Goal: Task Accomplishment & Management: Complete application form

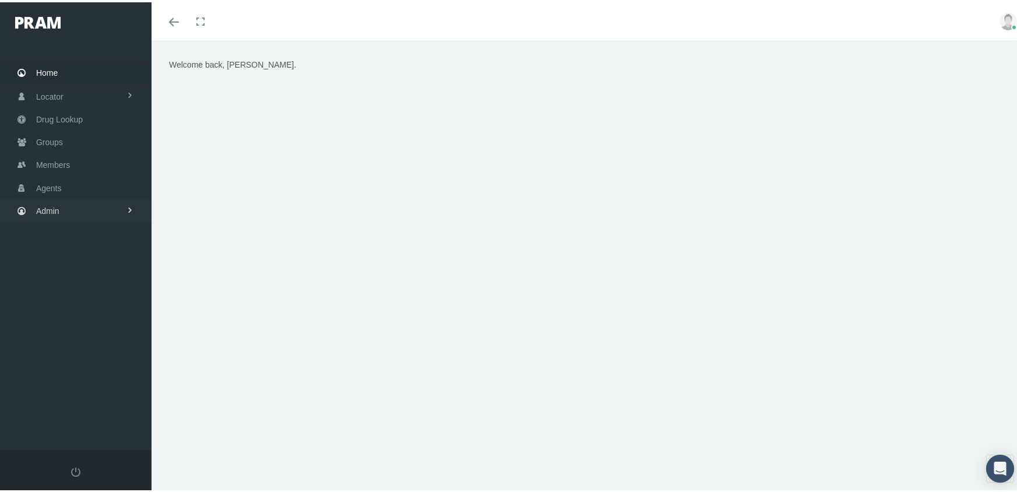
click at [56, 207] on span "Admin" at bounding box center [47, 209] width 23 height 22
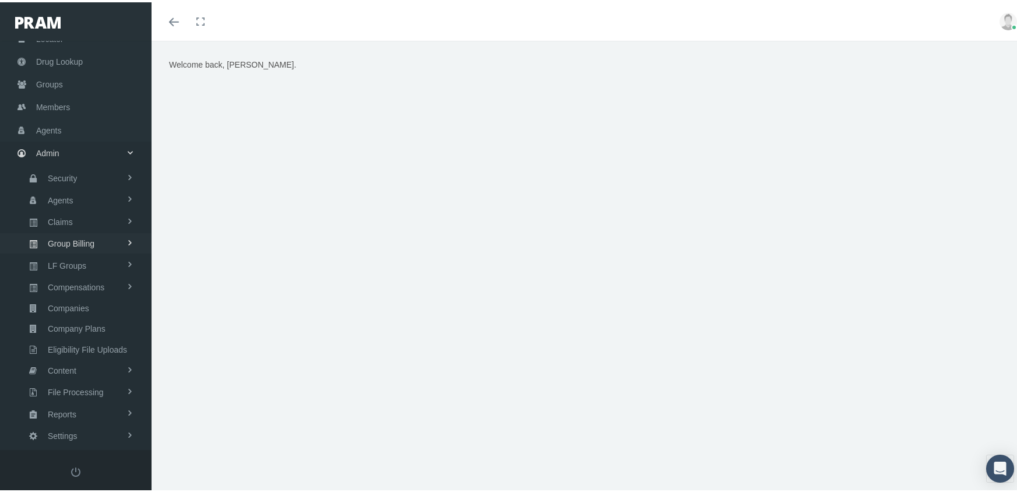
scroll to position [58, 0]
click at [91, 231] on span "Group Billing" at bounding box center [71, 241] width 47 height 20
click at [76, 316] on span "Payments" at bounding box center [63, 326] width 36 height 20
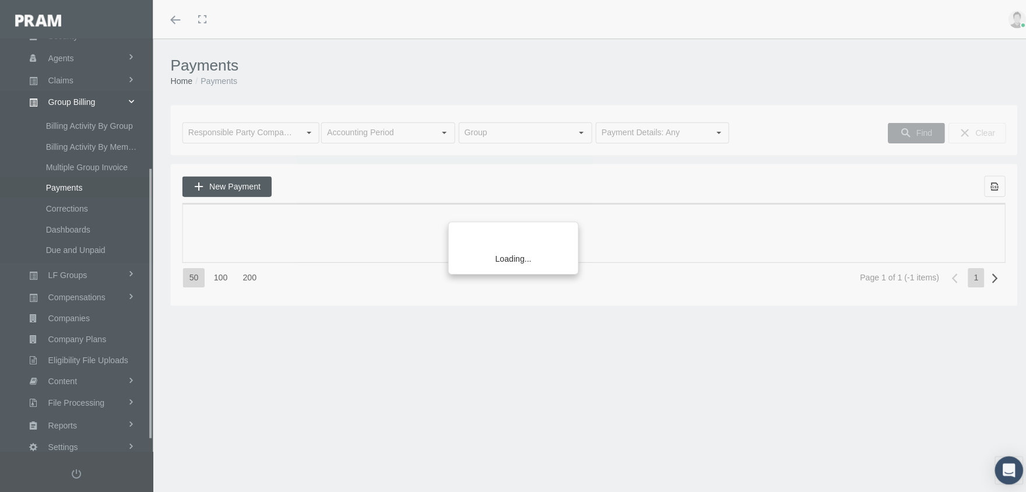
scroll to position [211, 0]
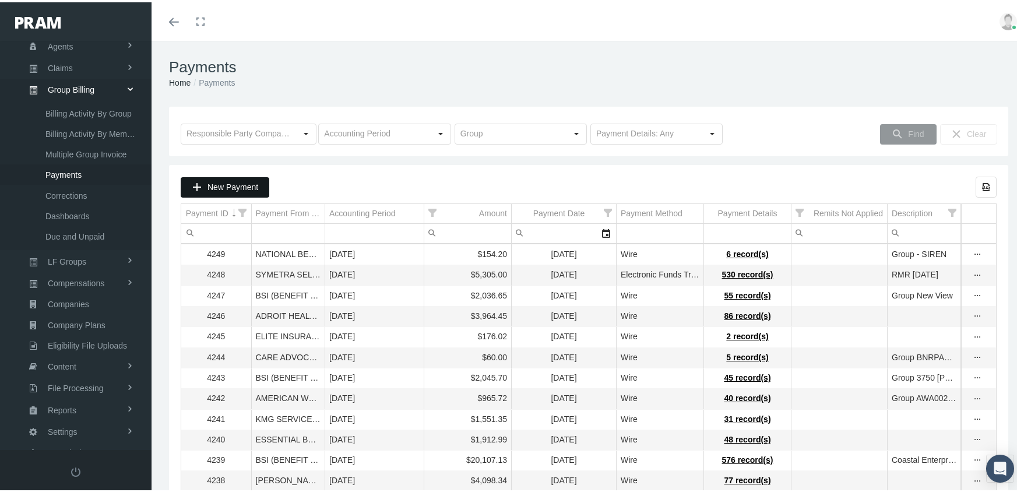
click at [240, 184] on span "New Payment" at bounding box center [232, 184] width 51 height 9
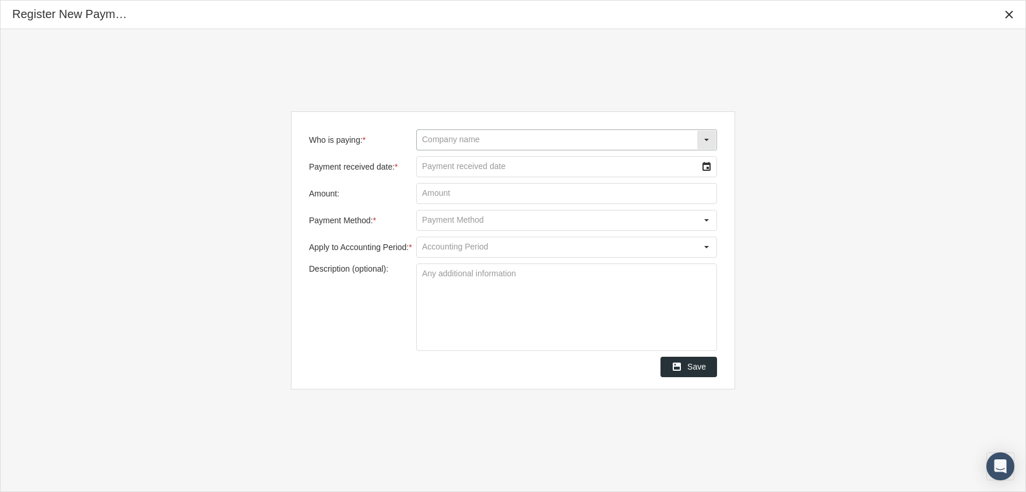
click at [481, 132] on input "Who is paying: *" at bounding box center [557, 140] width 280 height 20
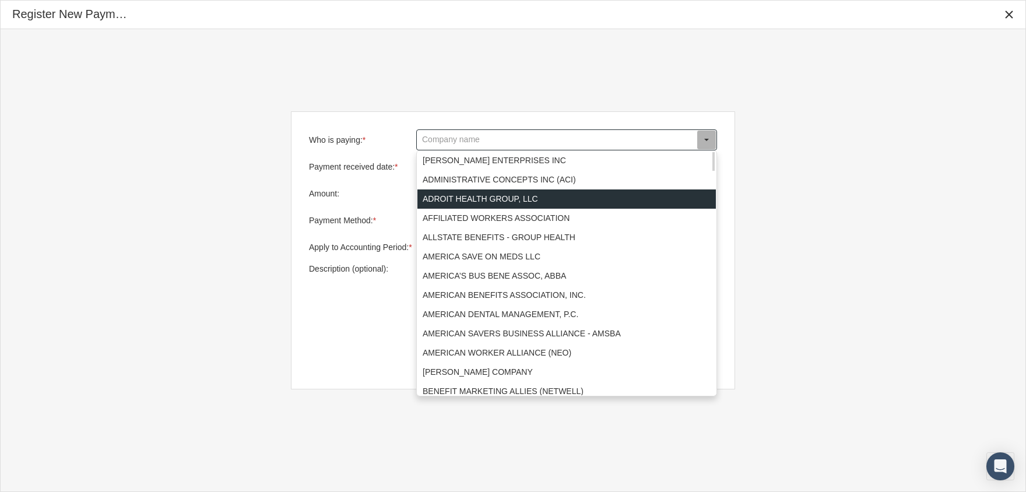
click at [487, 195] on div "ADROIT HEALTH GROUP, LLC" at bounding box center [566, 198] width 298 height 19
type input "ADROIT HEALTH GROUP, LLC"
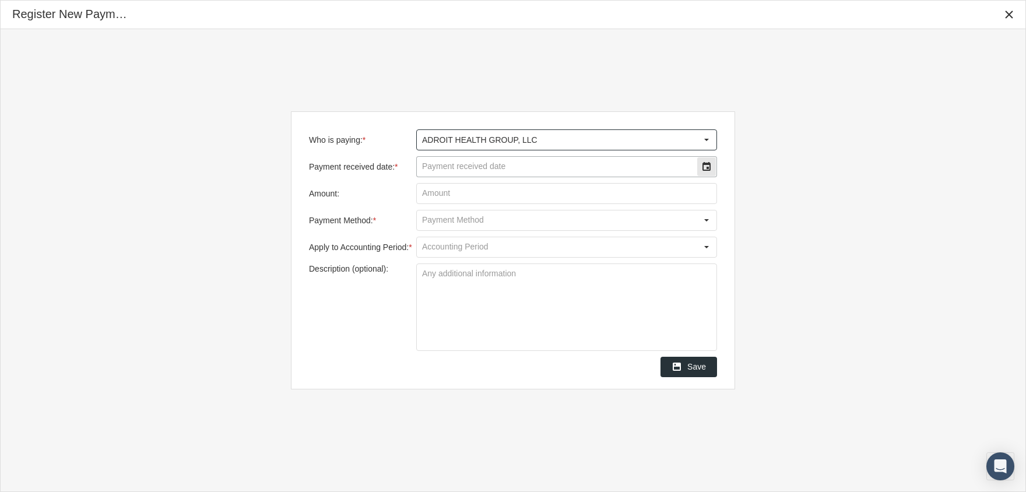
click at [479, 166] on input "Payment received date: *" at bounding box center [557, 167] width 280 height 20
click at [705, 161] on div "Select" at bounding box center [706, 166] width 19 height 19
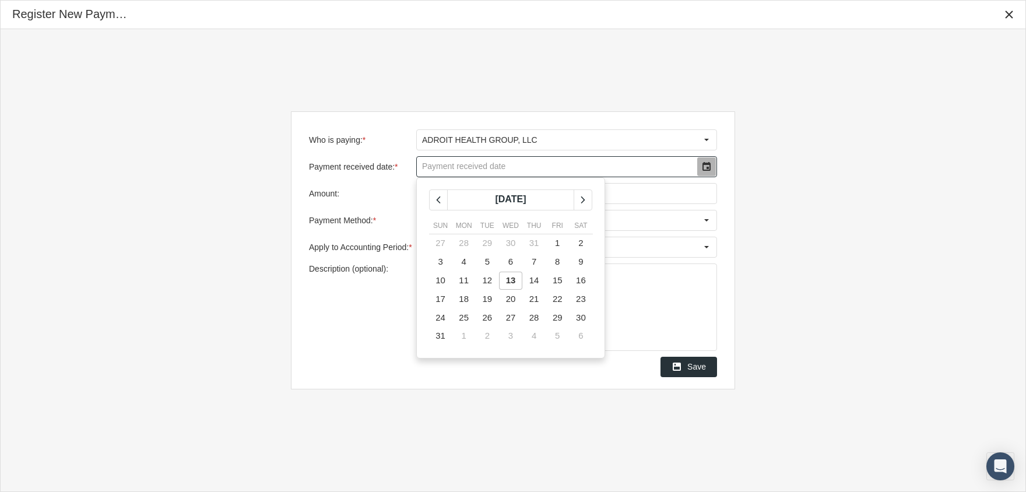
click at [512, 282] on span "13" at bounding box center [511, 280] width 10 height 10
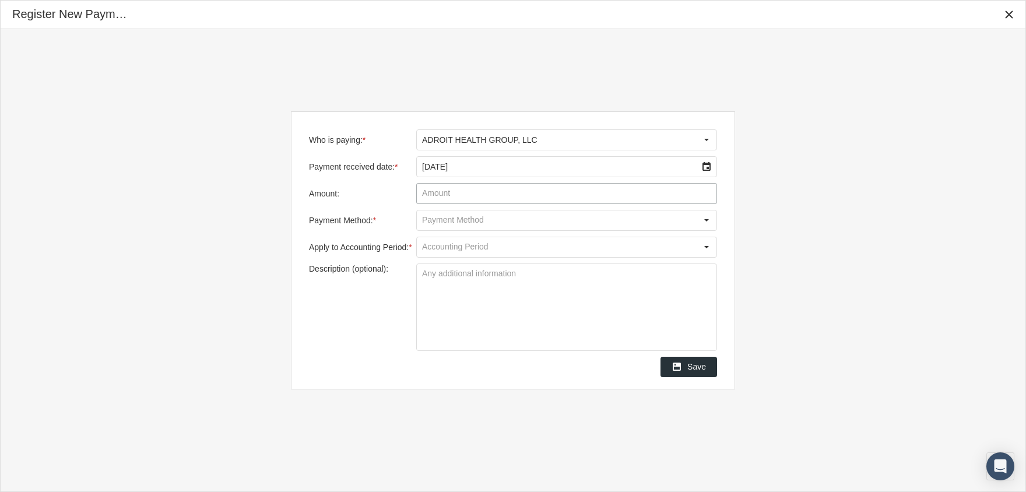
click at [444, 197] on input "Amount:" at bounding box center [567, 194] width 300 height 20
type input "$ 3,535.11"
click at [707, 225] on div "Select" at bounding box center [706, 220] width 19 height 19
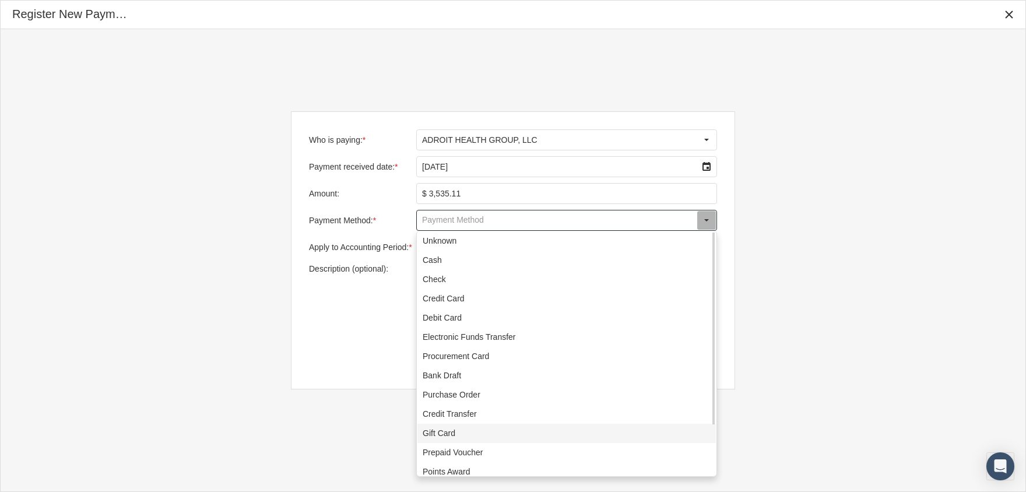
scroll to position [64, 0]
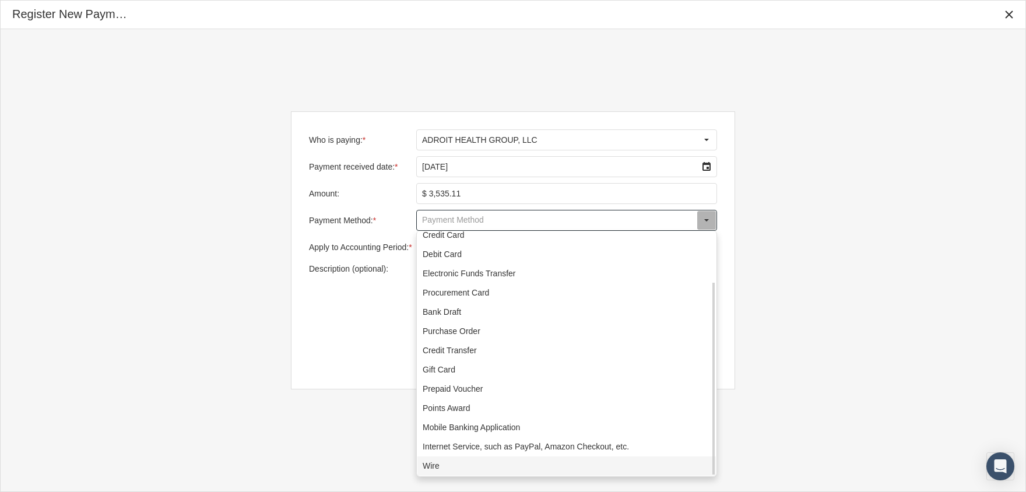
click at [438, 470] on div "Wire" at bounding box center [566, 465] width 298 height 19
type input "Wire"
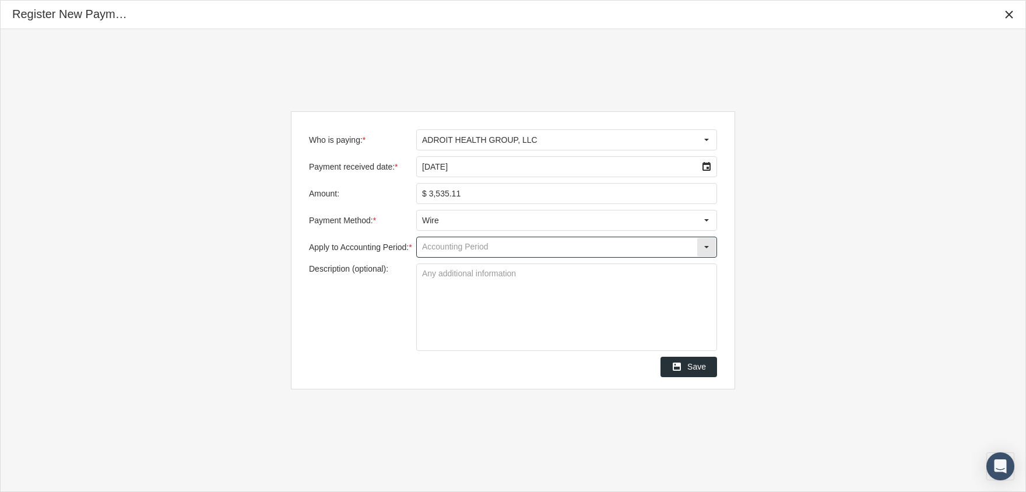
click at [494, 245] on input "Apply to Accounting Period: *" at bounding box center [557, 247] width 280 height 20
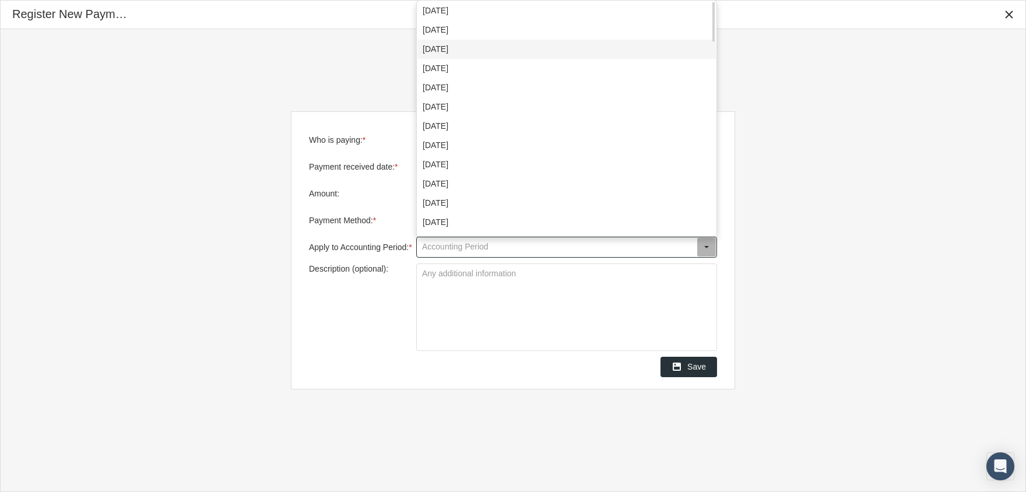
click at [460, 43] on div "[DATE]" at bounding box center [566, 49] width 298 height 19
type input "[DATE]"
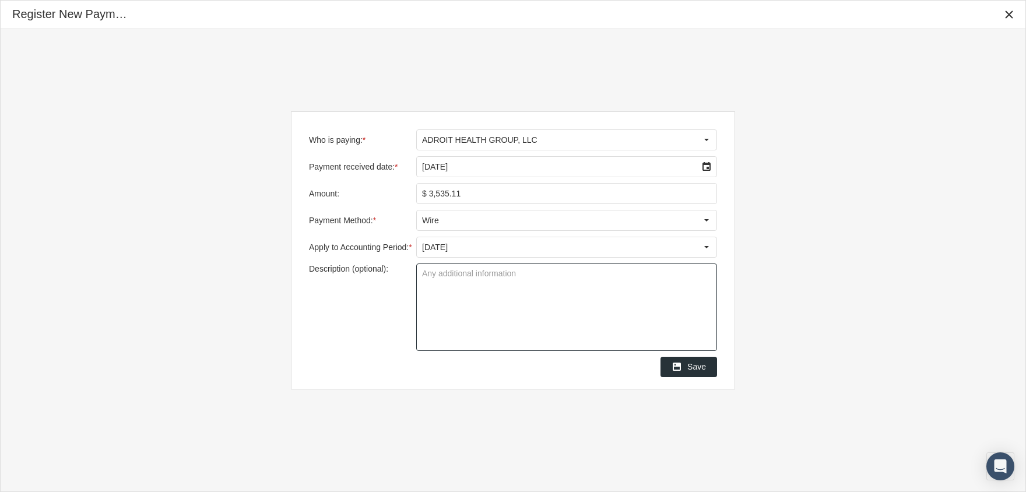
click at [439, 288] on textarea "Description (optional):" at bounding box center [567, 307] width 300 height 86
type textarea "IAS"
click at [689, 370] on span "Save" at bounding box center [696, 366] width 19 height 9
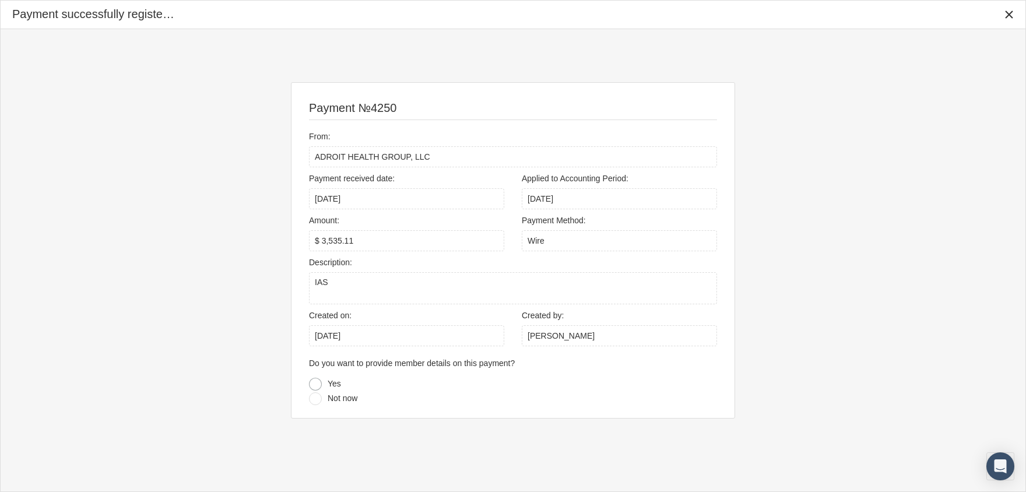
click at [314, 381] on div at bounding box center [315, 384] width 13 height 13
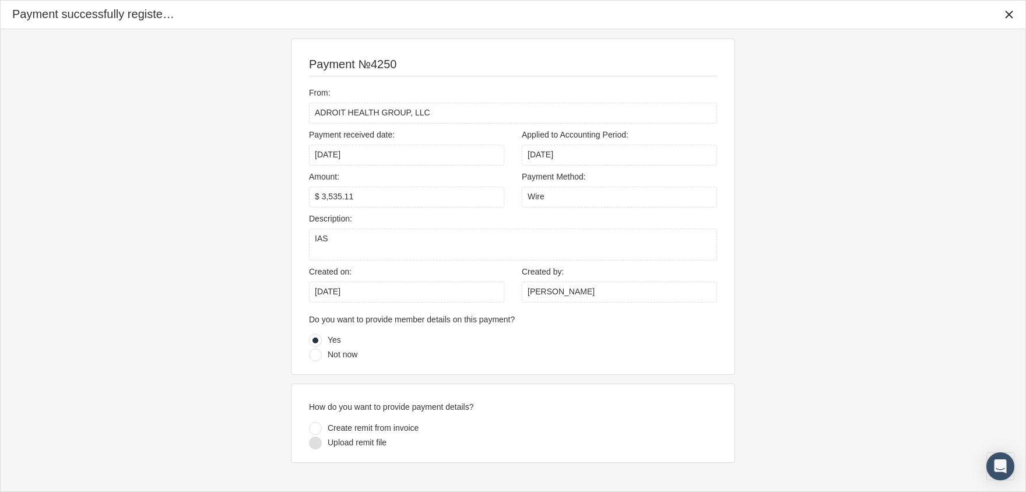
drag, startPoint x: 317, startPoint y: 441, endPoint x: 462, endPoint y: 408, distance: 148.8
click at [316, 441] on div at bounding box center [315, 443] width 13 height 13
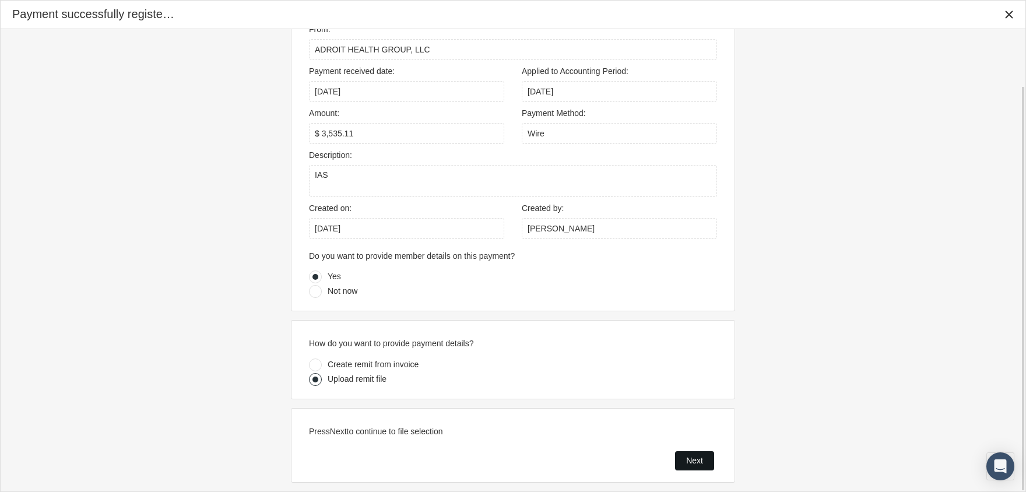
click at [705, 459] on div "Next" at bounding box center [695, 461] width 38 height 18
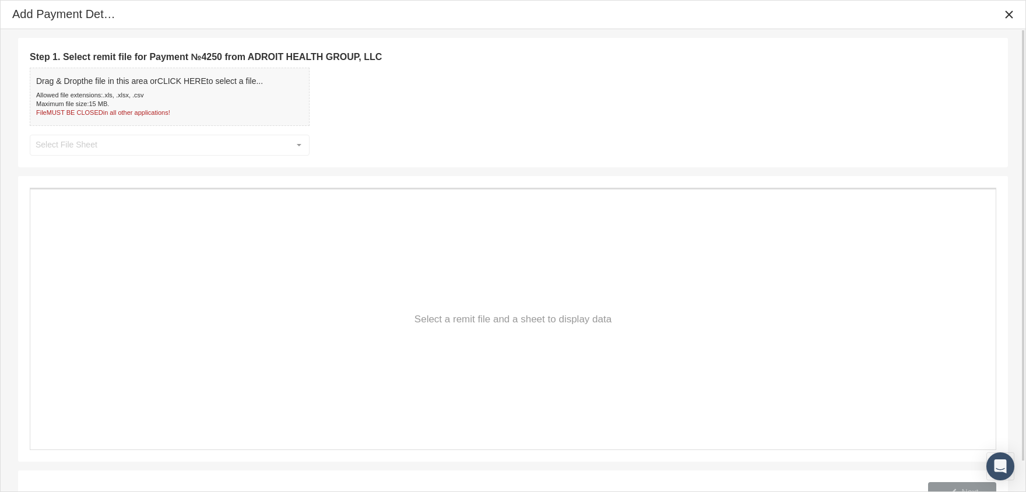
click at [181, 88] on div "Drag & Drop the file in this area or CLICK HERE to select a file... Allowed fil…" at bounding box center [149, 96] width 227 height 41
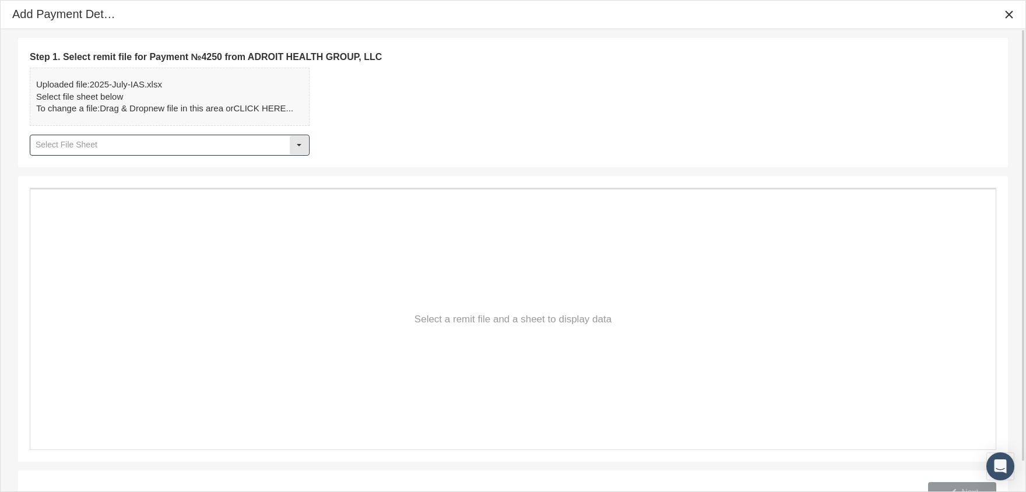
click at [298, 140] on div "Select" at bounding box center [299, 145] width 19 height 19
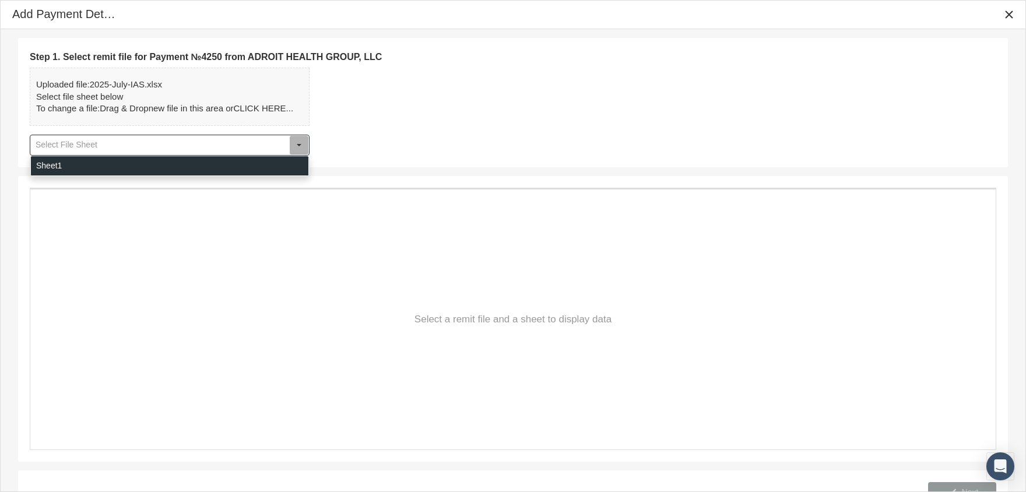
click at [160, 163] on div "Sheet1" at bounding box center [169, 165] width 277 height 19
type input "Sheet1"
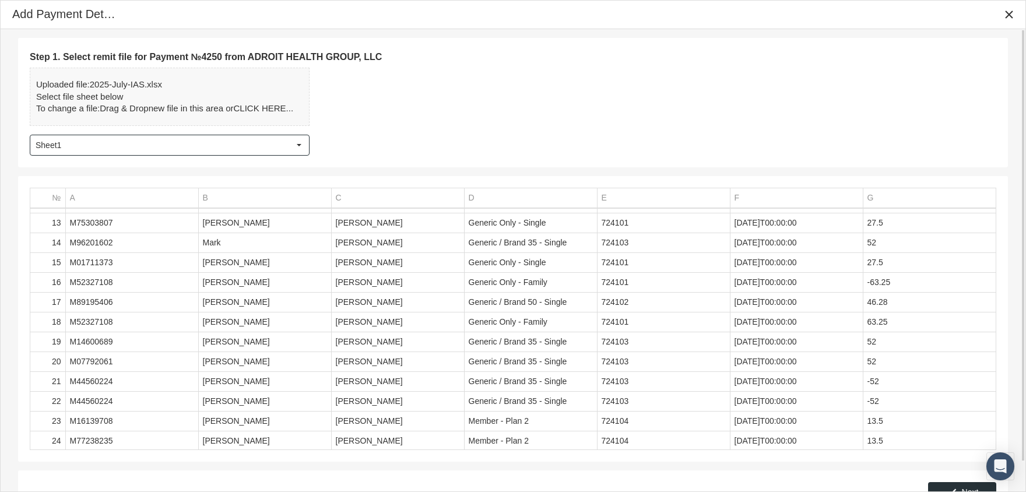
scroll to position [32, 0]
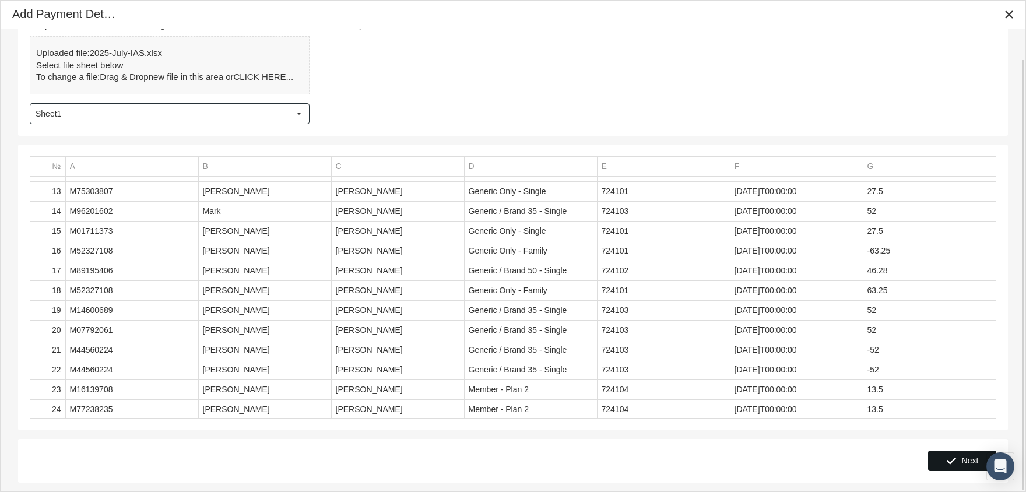
click at [963, 456] on span "Next" at bounding box center [970, 460] width 17 height 9
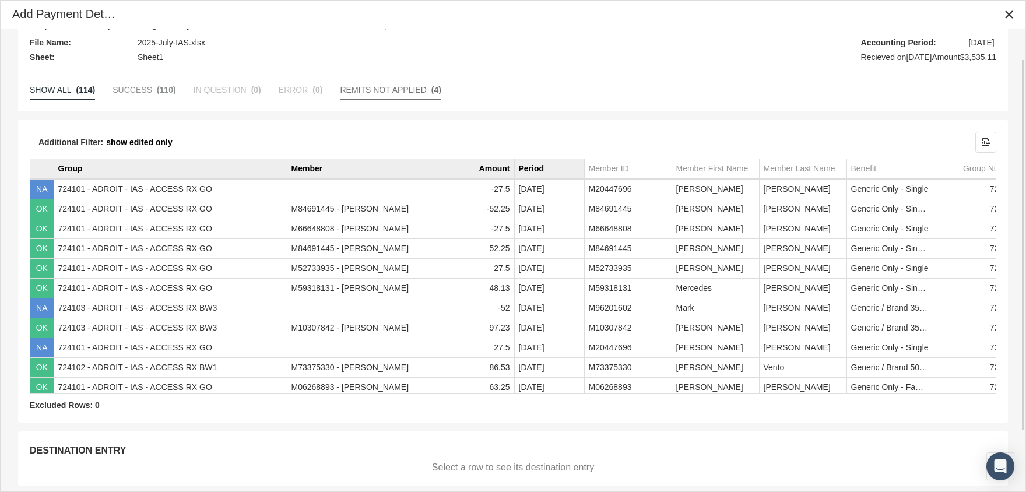
click at [389, 89] on span "REMITS NOT APPLIED" at bounding box center [383, 89] width 86 height 9
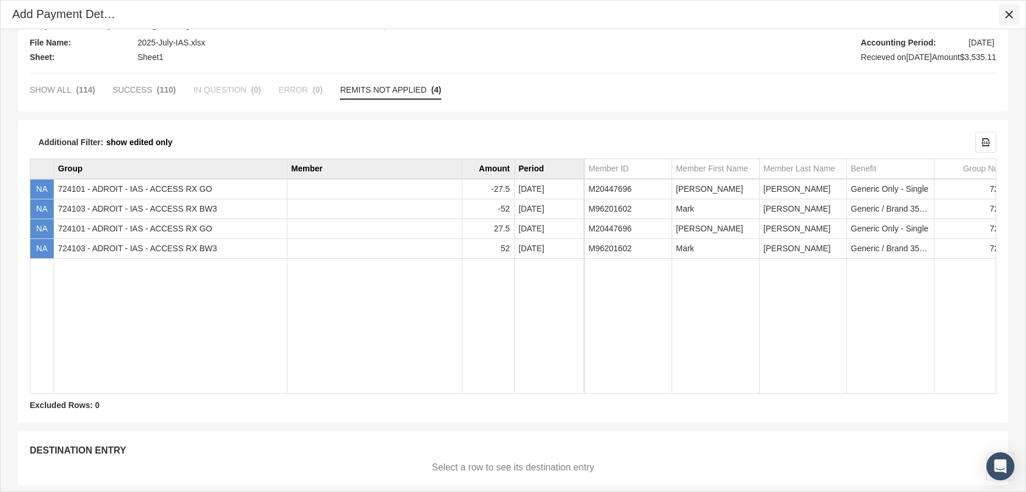
click at [1010, 14] on icon "Close" at bounding box center [1009, 14] width 10 height 10
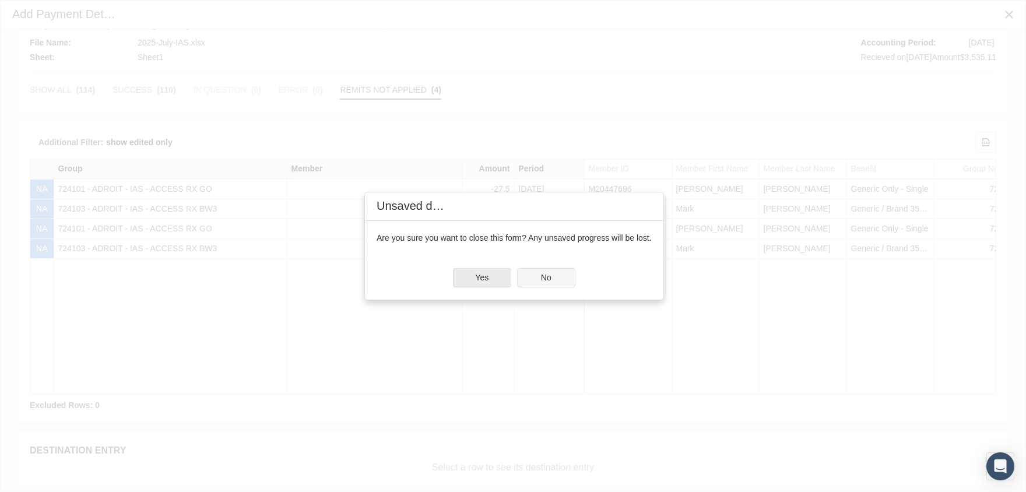
click at [555, 269] on div "No" at bounding box center [546, 278] width 57 height 18
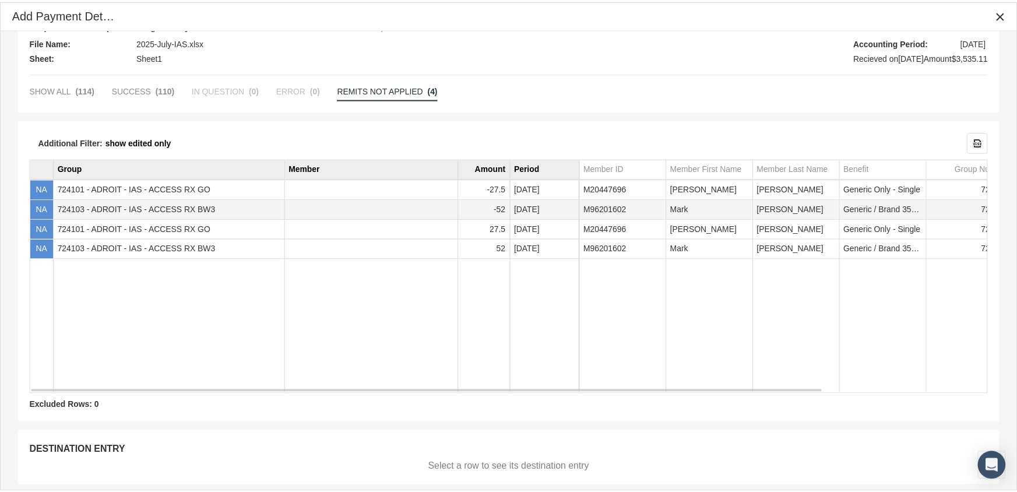
scroll to position [0, 0]
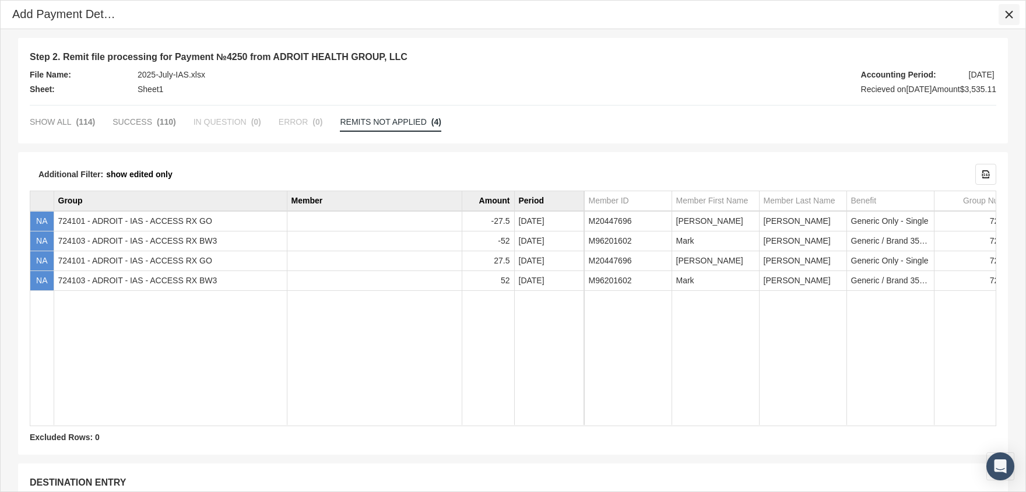
click at [1002, 15] on div "Close" at bounding box center [1009, 15] width 20 height 20
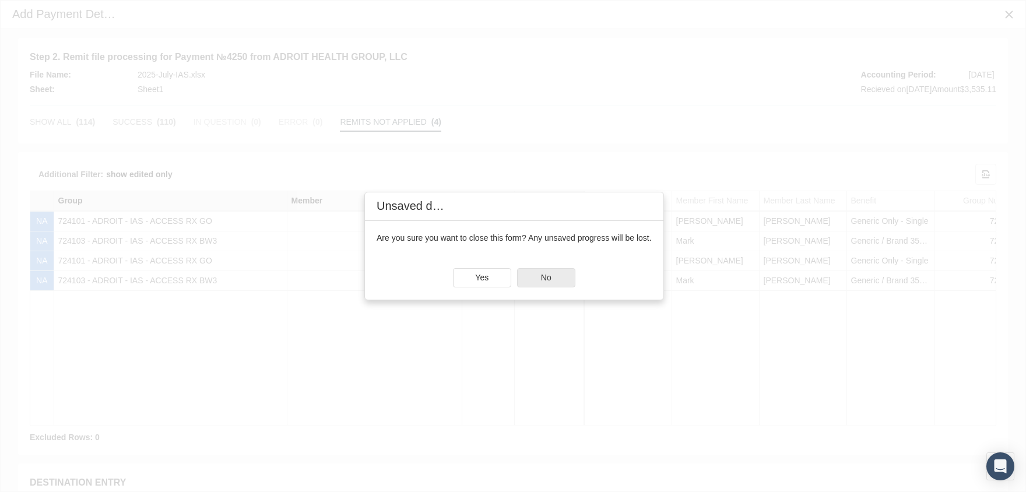
click at [539, 270] on div "No" at bounding box center [546, 278] width 57 height 18
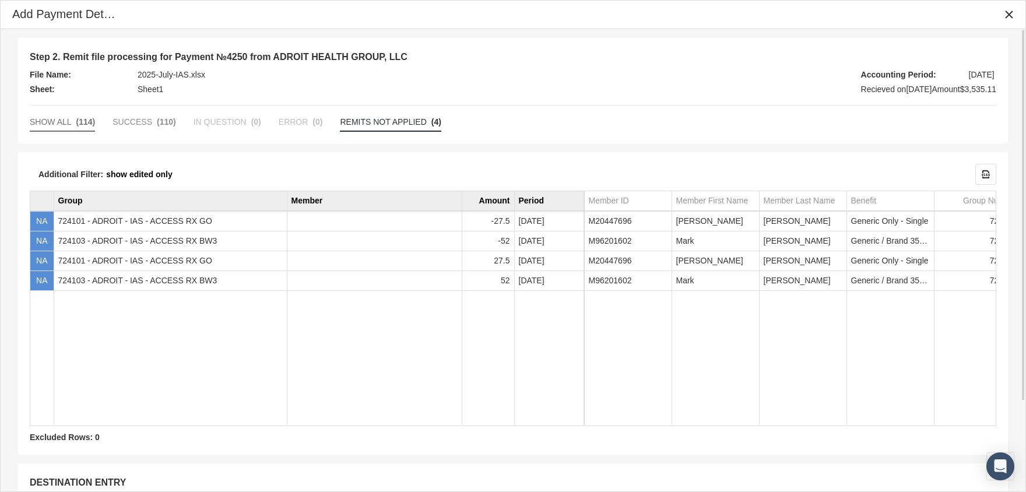
click at [53, 120] on span "SHOW ALL" at bounding box center [51, 121] width 42 height 9
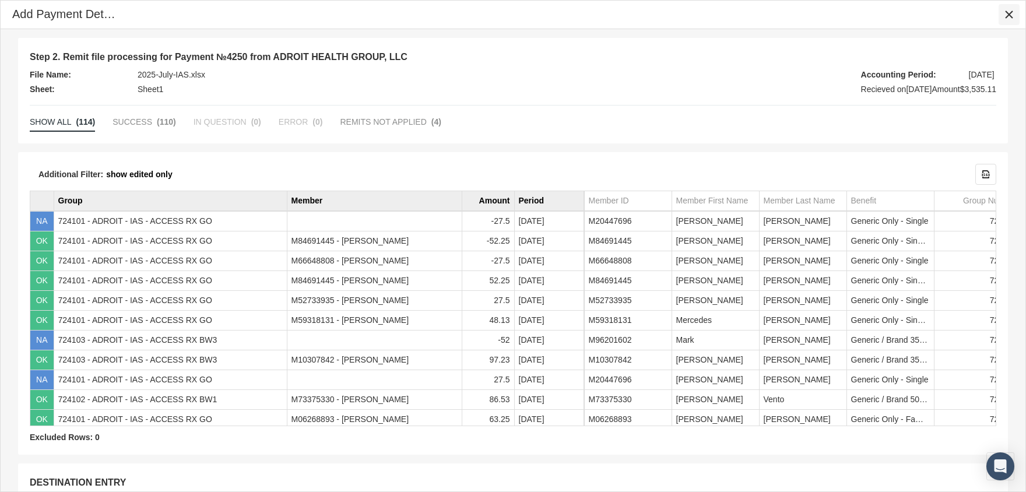
click at [1011, 12] on icon "Close" at bounding box center [1009, 14] width 10 height 10
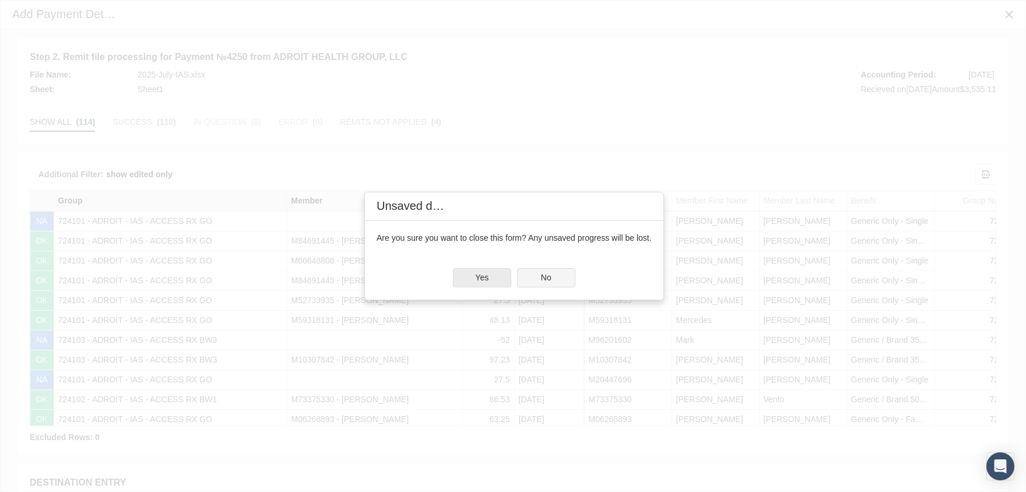
click at [553, 270] on div "No" at bounding box center [546, 278] width 57 height 18
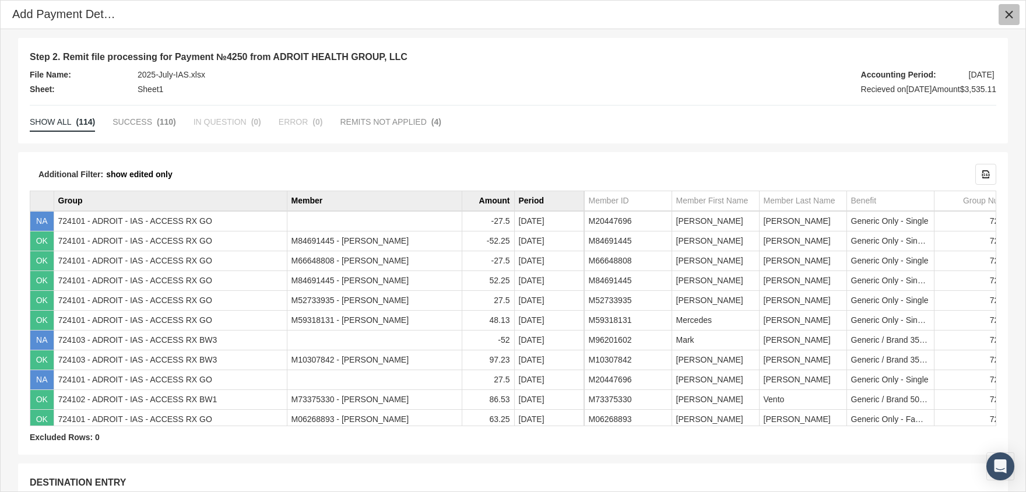
click at [1009, 11] on icon "Close" at bounding box center [1009, 14] width 10 height 10
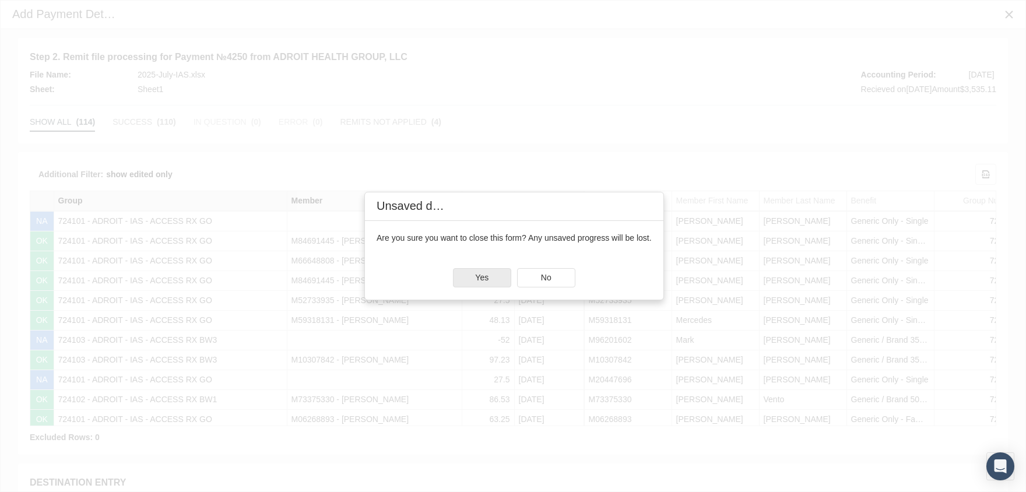
click at [484, 273] on span "Yes" at bounding box center [481, 277] width 13 height 9
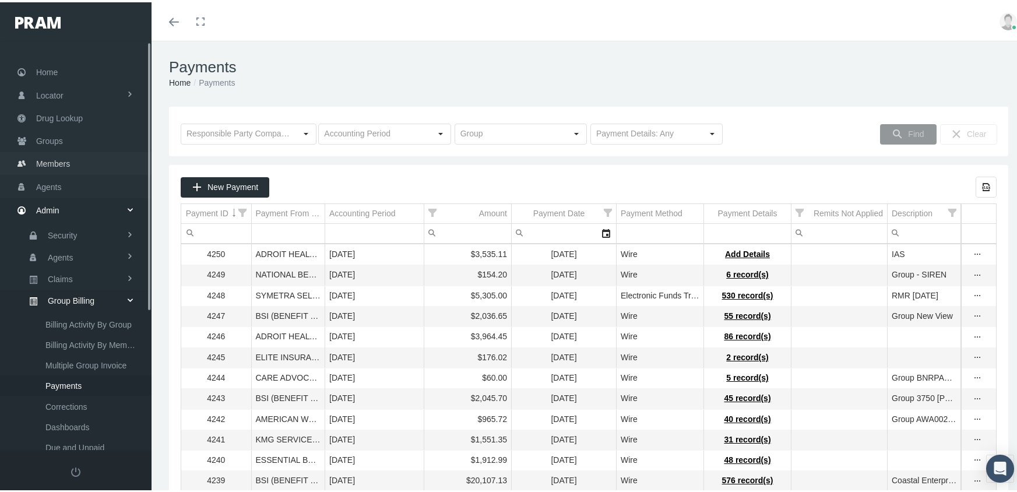
click at [76, 152] on link "Members" at bounding box center [76, 161] width 152 height 23
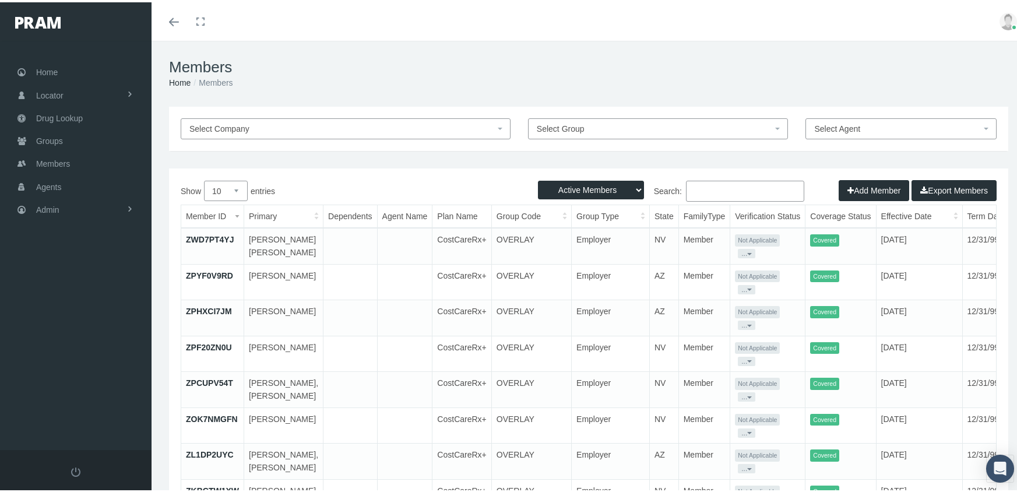
click at [564, 189] on select "Active Members Terminated Members Active & Terminated" at bounding box center [591, 187] width 106 height 19
select select "3"
click at [538, 178] on select "Active Members Terminated Members Active & Terminated" at bounding box center [591, 187] width 106 height 19
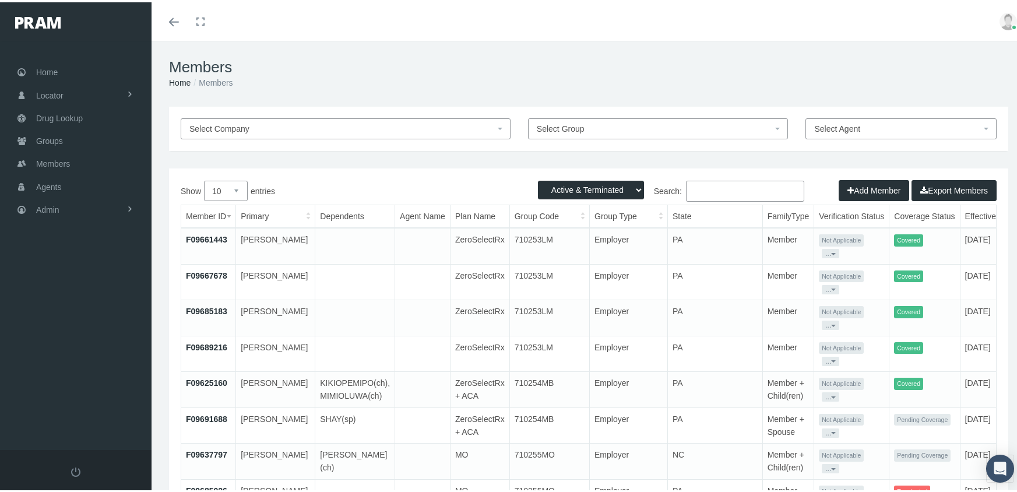
click at [724, 194] on input "Search:" at bounding box center [745, 188] width 118 height 21
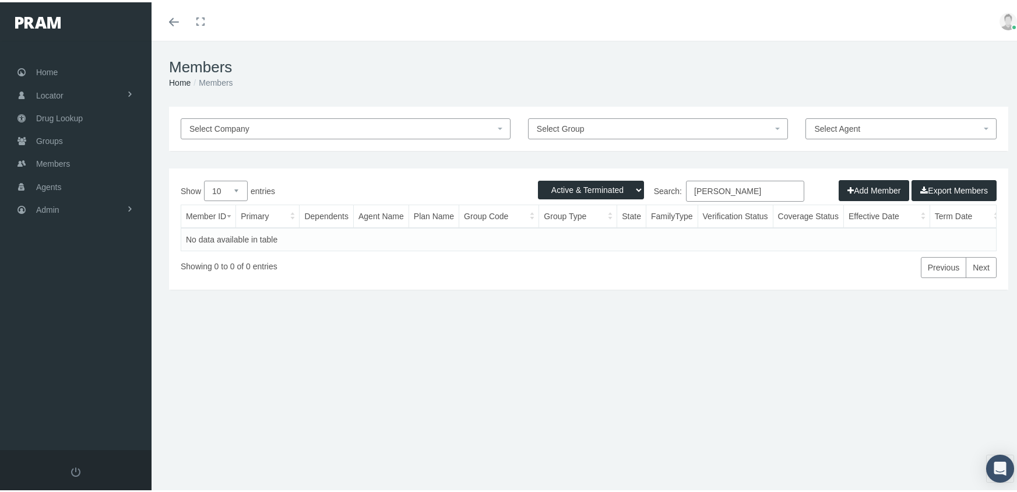
drag, startPoint x: 751, startPoint y: 189, endPoint x: 663, endPoint y: 194, distance: 88.7
click at [663, 194] on label "Search: diane quigley" at bounding box center [697, 188] width 216 height 21
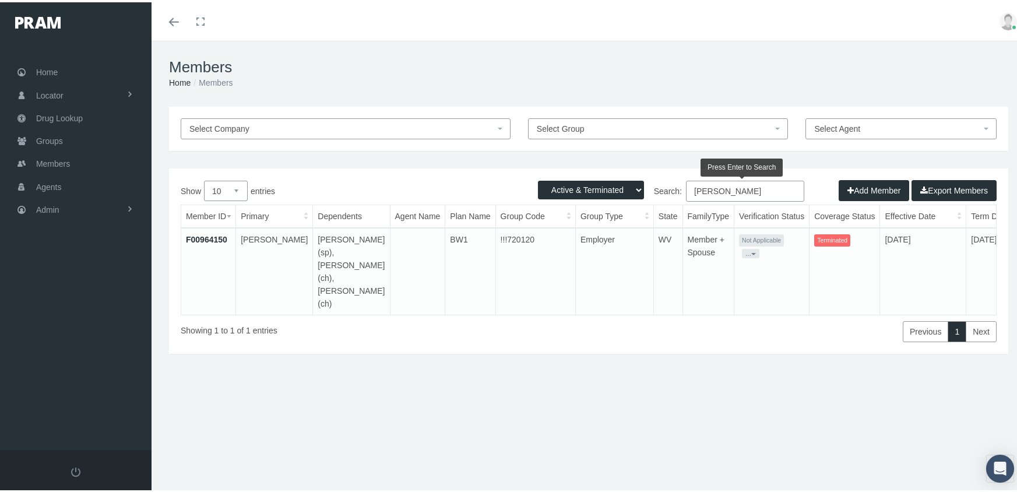
type input "dickerson, mark"
click at [26, 205] on link "Admin" at bounding box center [76, 207] width 152 height 23
click at [57, 291] on span "Group Billing" at bounding box center [71, 298] width 47 height 20
click at [47, 378] on span "Payments" at bounding box center [63, 383] width 36 height 20
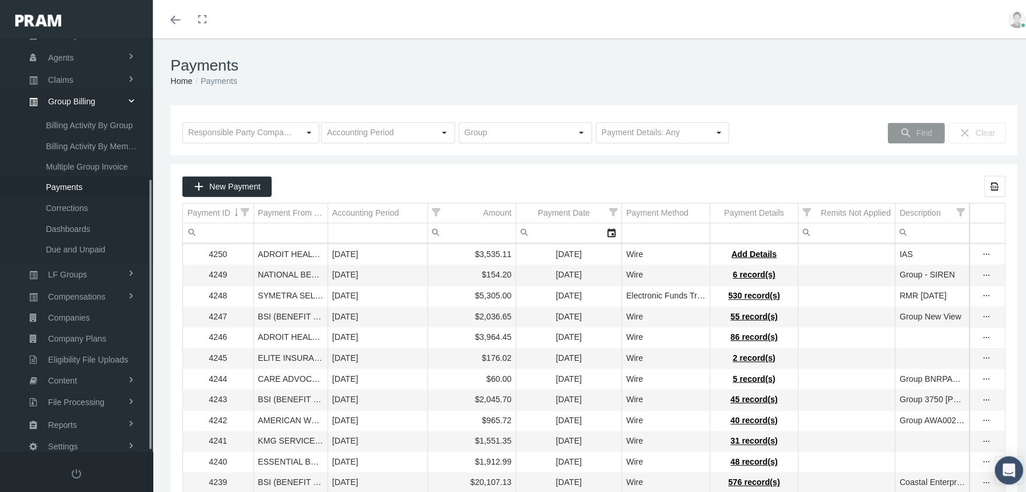
scroll to position [211, 0]
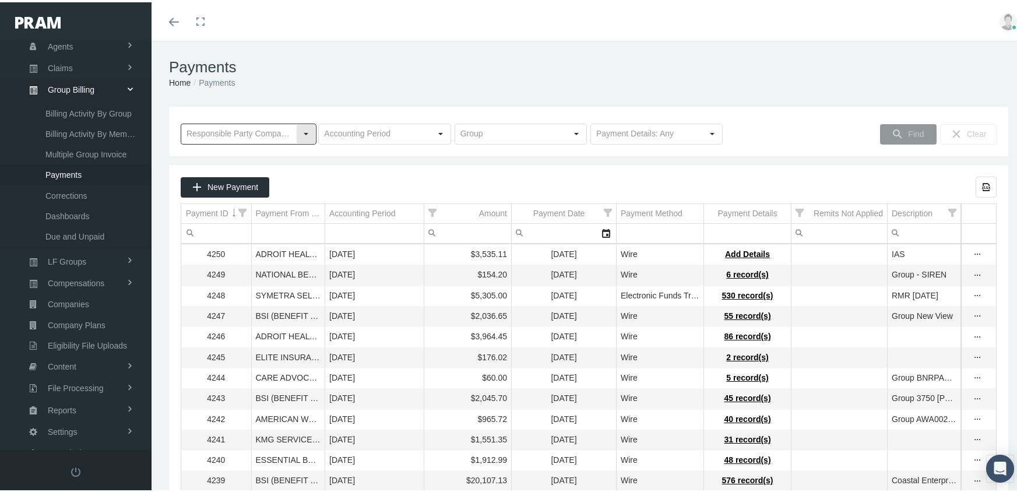
click at [254, 129] on input "text" at bounding box center [238, 132] width 115 height 20
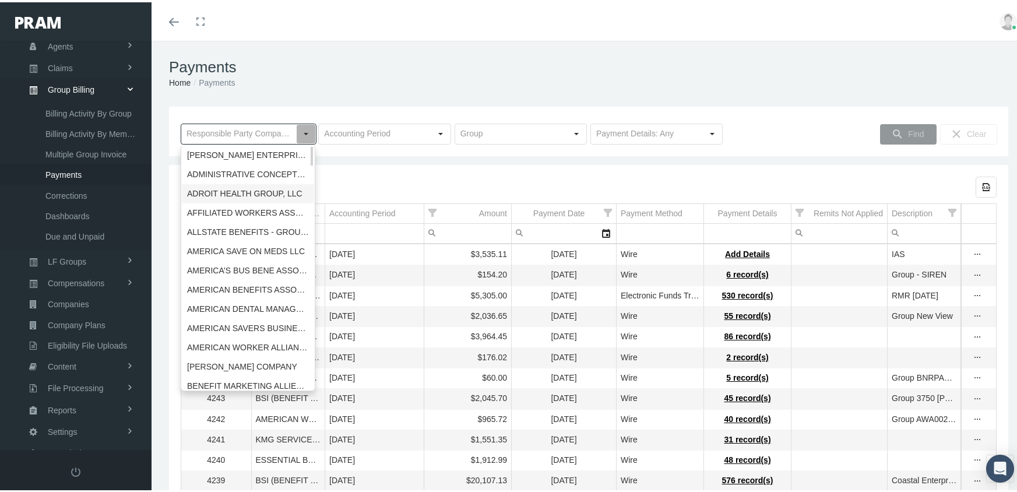
click at [240, 187] on div "ADROIT HEALTH GROUP, LLC" at bounding box center [248, 191] width 132 height 19
type input "ADROIT HEALTH GROUP, LLC"
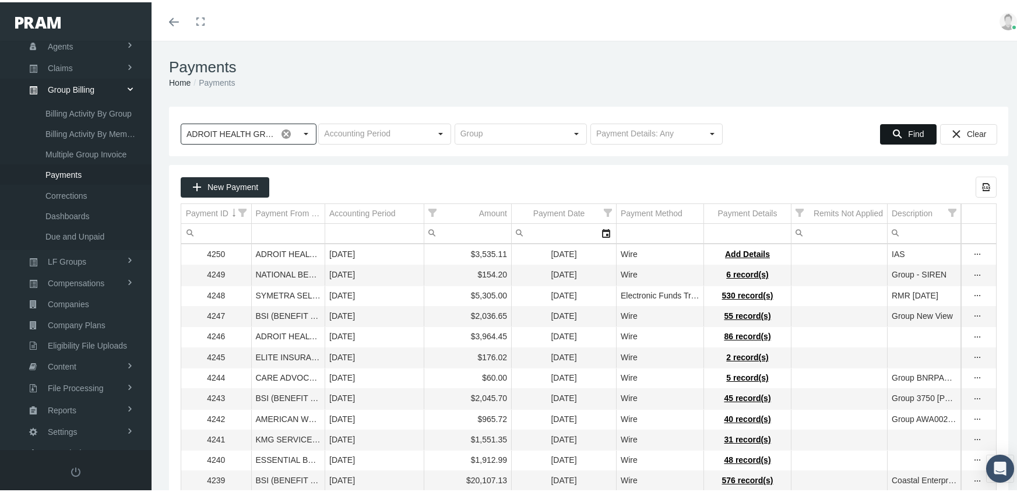
click at [898, 130] on div "Find" at bounding box center [908, 131] width 55 height 19
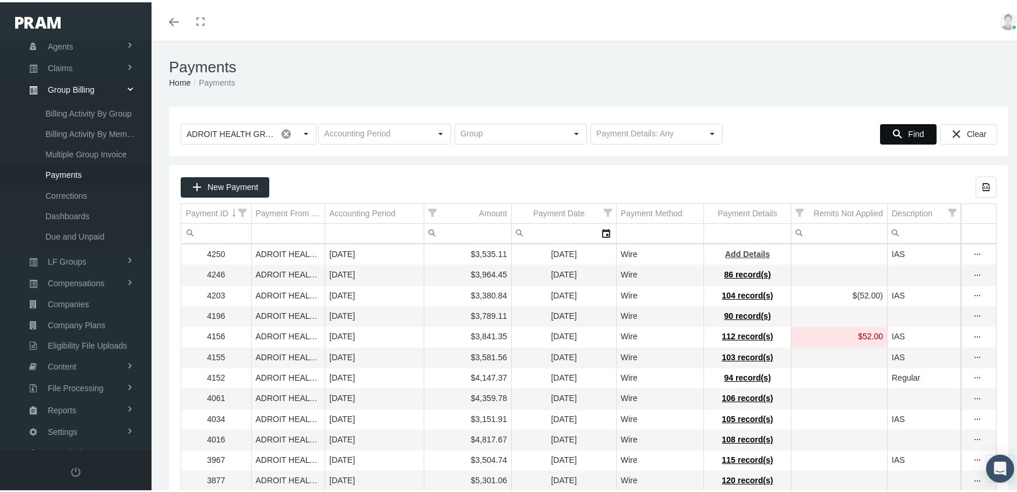
click at [736, 252] on span "Add Details" at bounding box center [747, 251] width 45 height 9
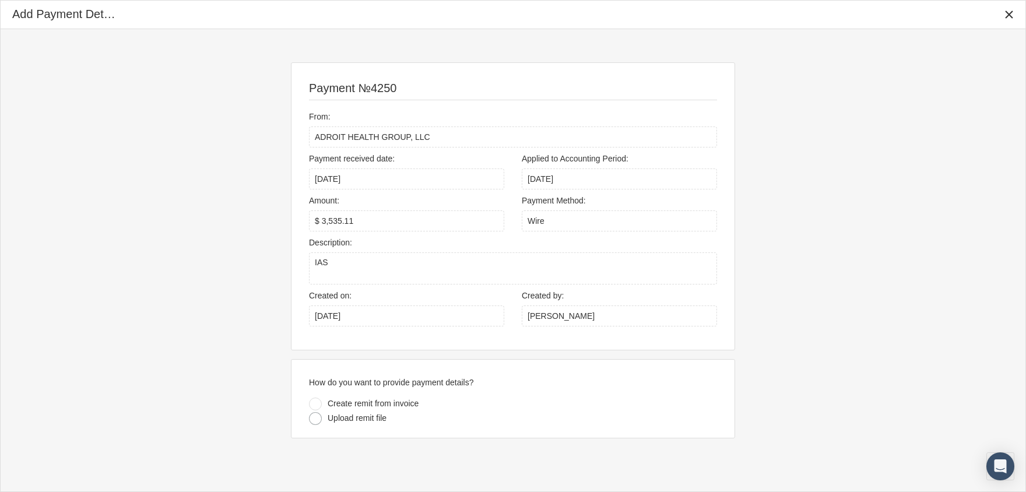
click at [315, 422] on div at bounding box center [315, 418] width 13 height 13
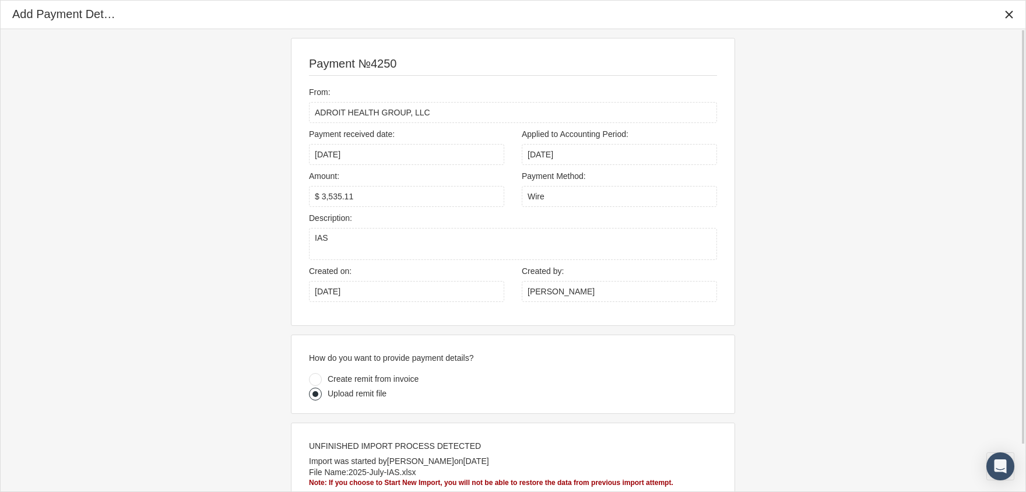
scroll to position [52, 0]
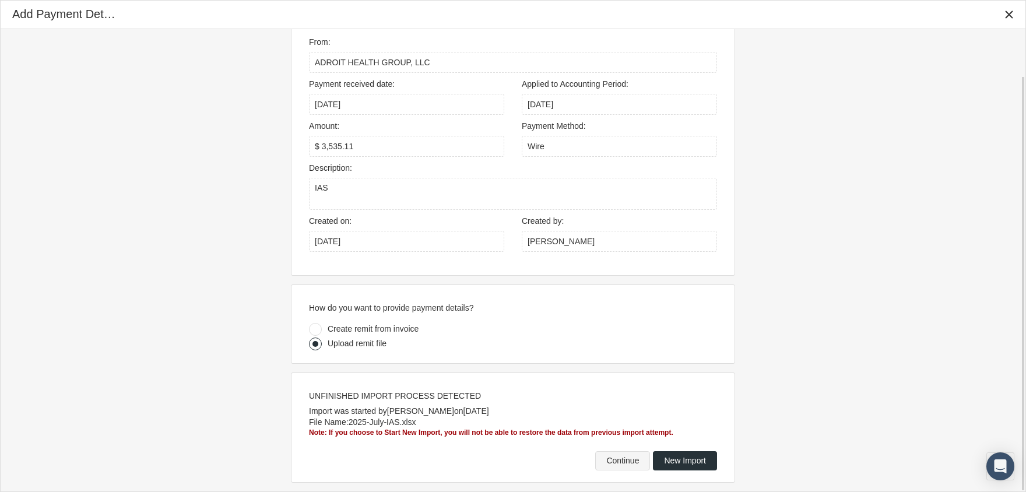
click at [612, 459] on span "Continue" at bounding box center [622, 460] width 33 height 9
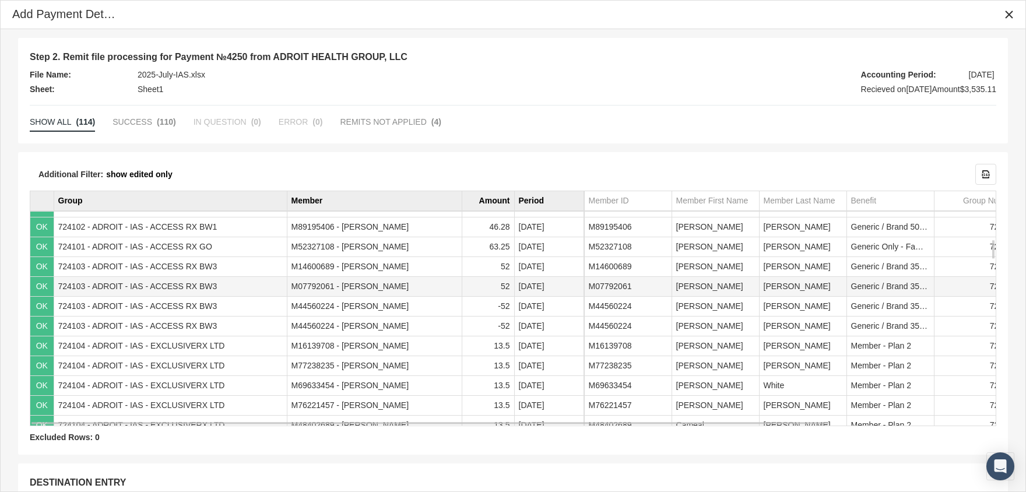
scroll to position [583, 0]
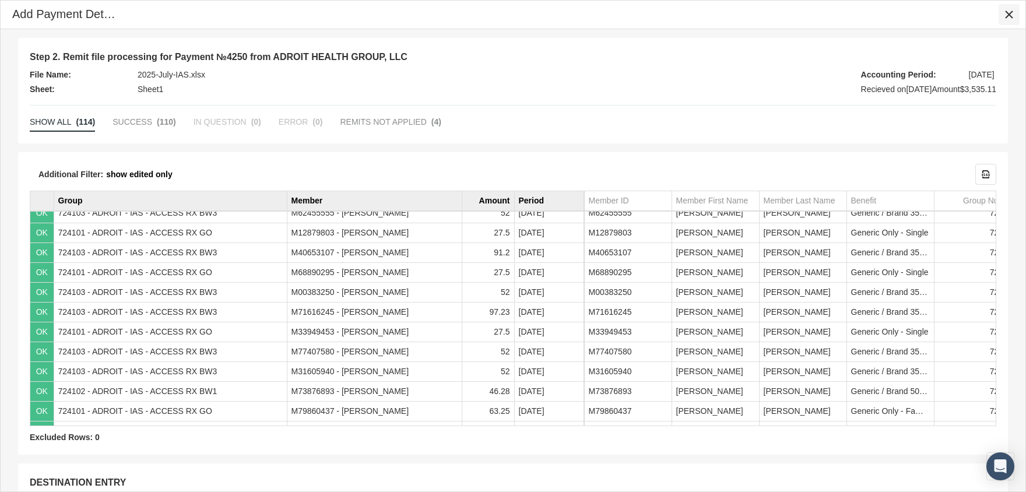
click at [1001, 13] on div "Close" at bounding box center [1009, 15] width 20 height 20
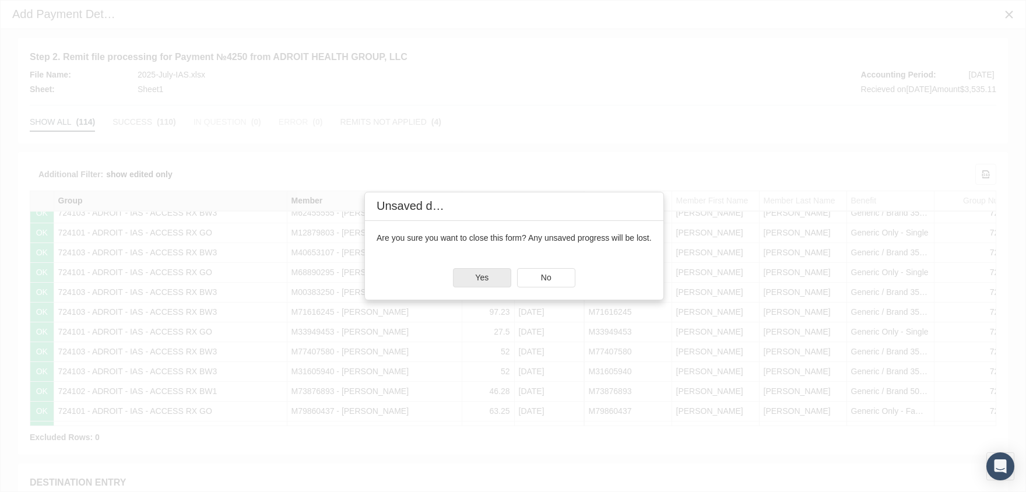
click at [488, 274] on div "Yes" at bounding box center [481, 278] width 57 height 18
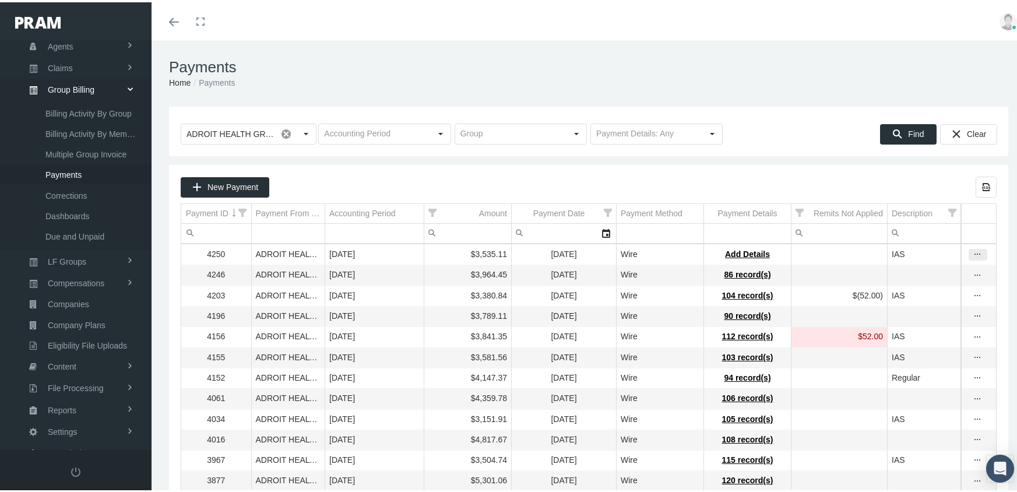
click at [973, 252] on icon "more" at bounding box center [978, 252] width 10 height 10
click at [937, 291] on div "Delete Payment" at bounding box center [920, 289] width 114 height 19
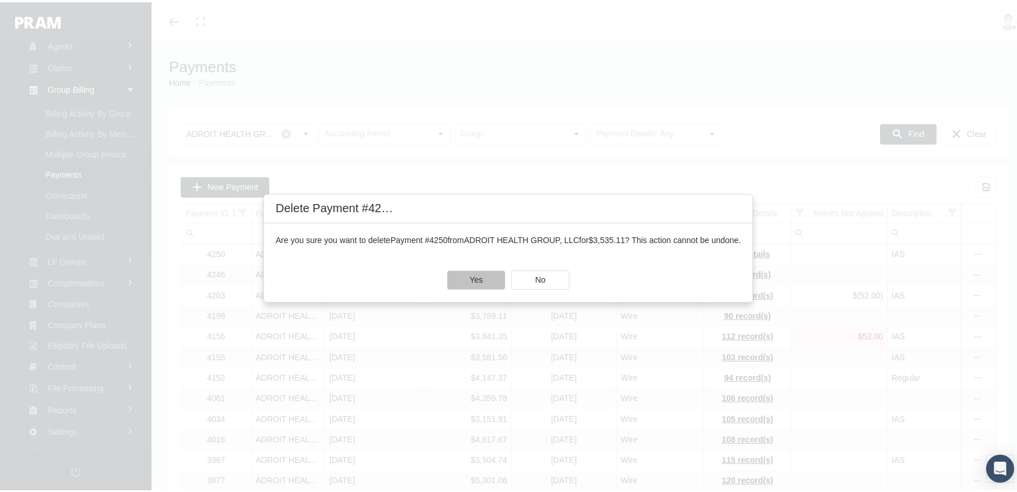
click at [481, 277] on span "Yes" at bounding box center [476, 277] width 13 height 9
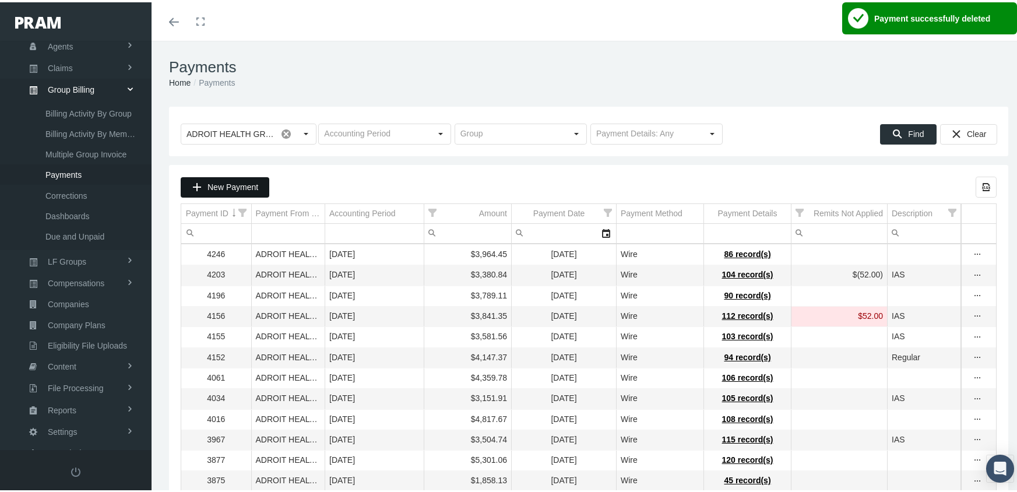
click at [221, 185] on span "New Payment" at bounding box center [232, 184] width 51 height 9
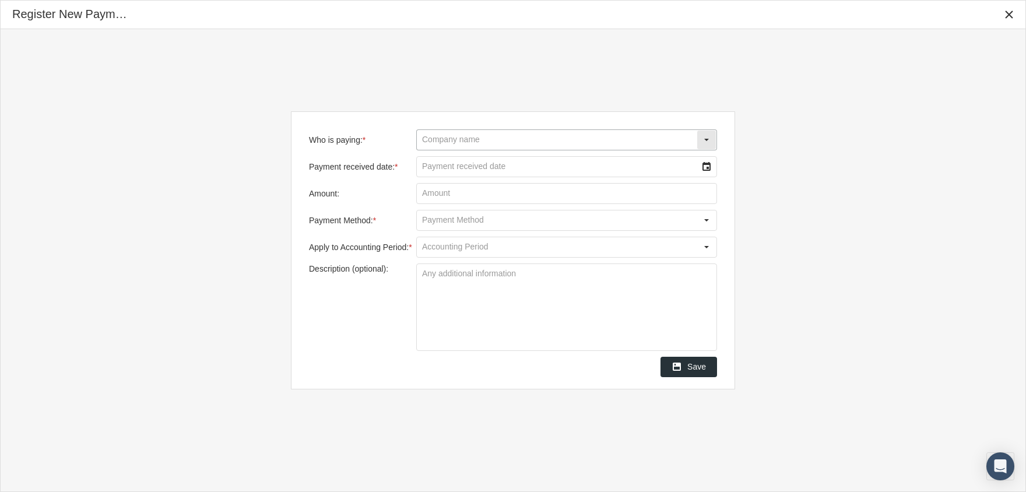
click at [561, 136] on input "Who is paying: *" at bounding box center [557, 140] width 280 height 20
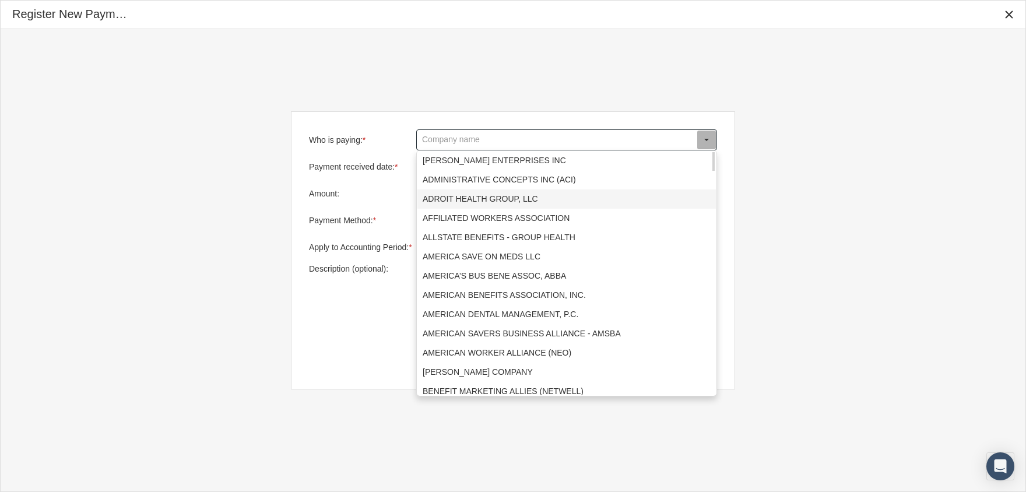
click at [531, 196] on div "ADROIT HEALTH GROUP, LLC" at bounding box center [566, 198] width 298 height 19
type input "ADROIT HEALTH GROUP, LLC"
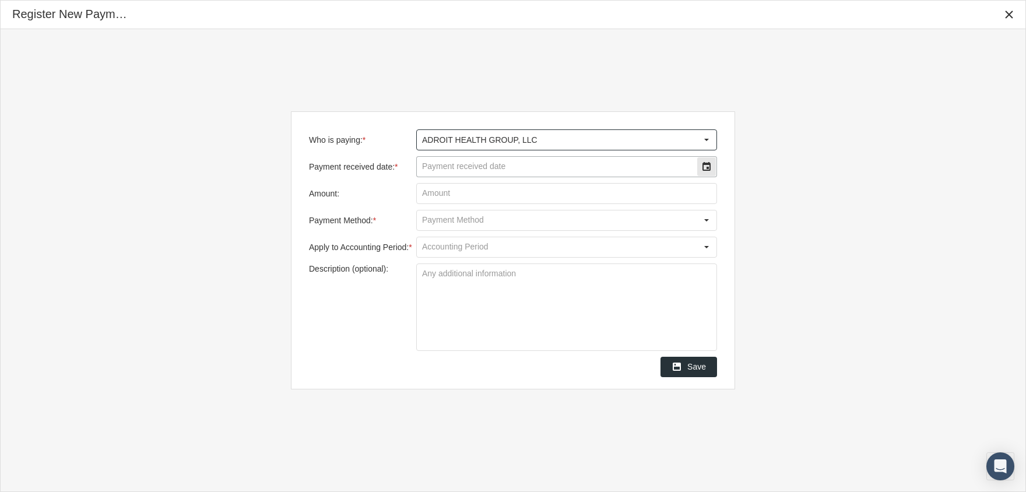
click at [494, 168] on input "Payment received date: *" at bounding box center [557, 167] width 280 height 20
click at [705, 157] on div "Select" at bounding box center [706, 166] width 19 height 19
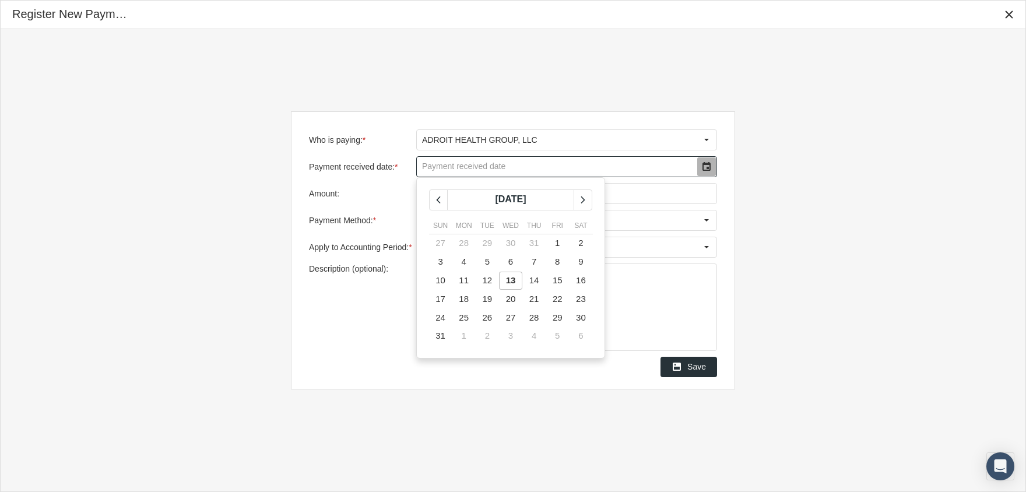
click at [512, 280] on span "13" at bounding box center [511, 280] width 10 height 10
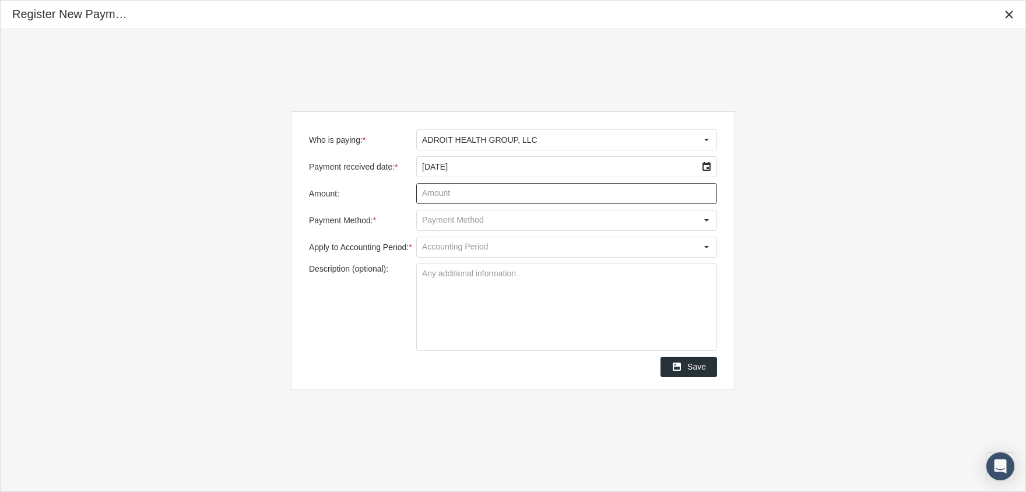
click at [445, 189] on input "Amount:" at bounding box center [567, 194] width 300 height 20
type input "$ 3,535.11"
click at [702, 220] on div "Select" at bounding box center [706, 220] width 19 height 19
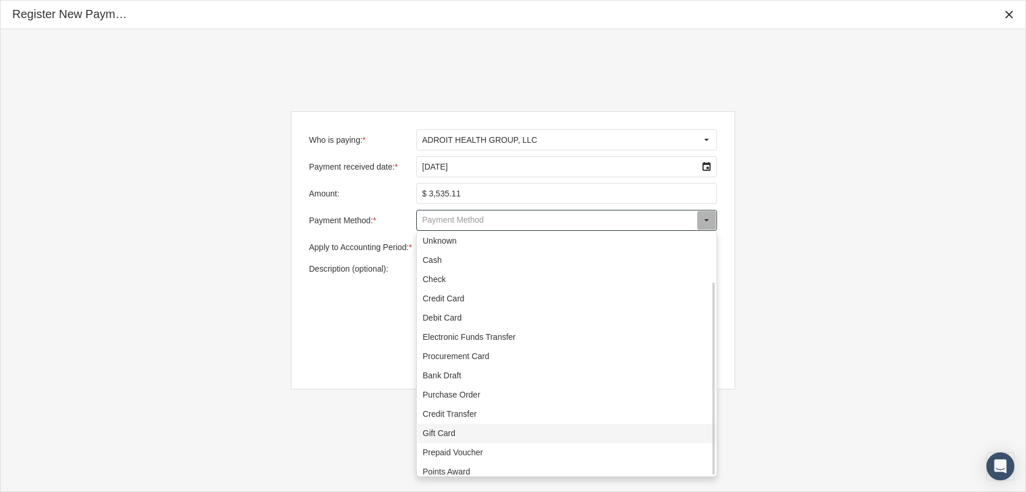
scroll to position [64, 0]
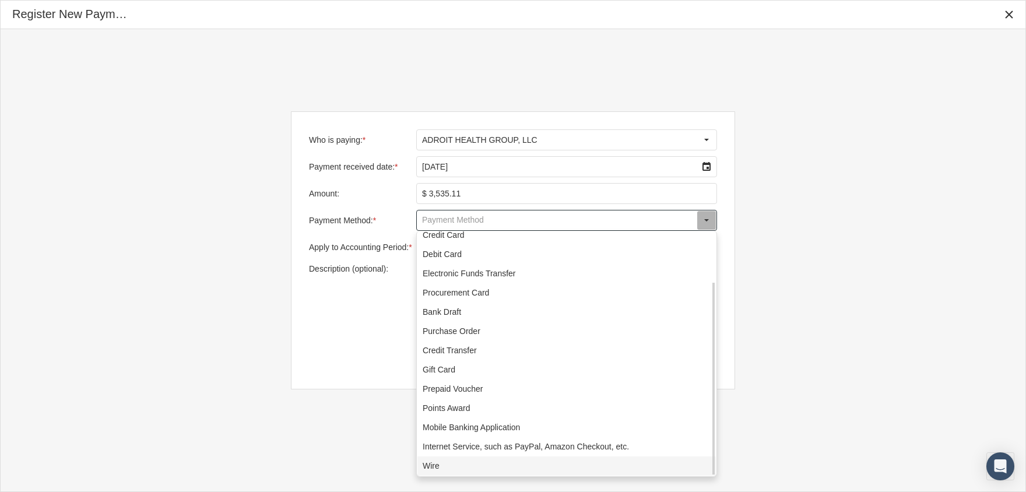
click at [453, 465] on div "Wire" at bounding box center [566, 465] width 298 height 19
type input "Wire"
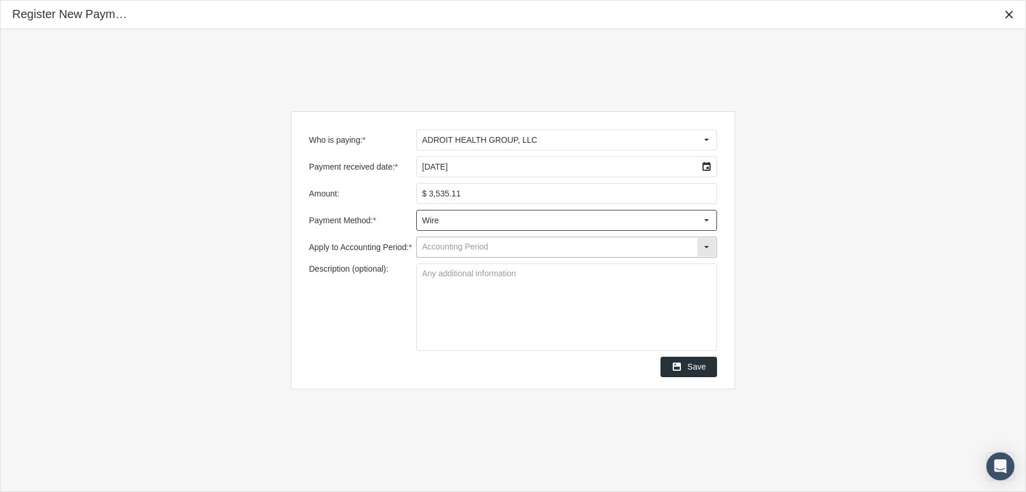
click at [492, 242] on input "Apply to Accounting Period: *" at bounding box center [557, 247] width 280 height 20
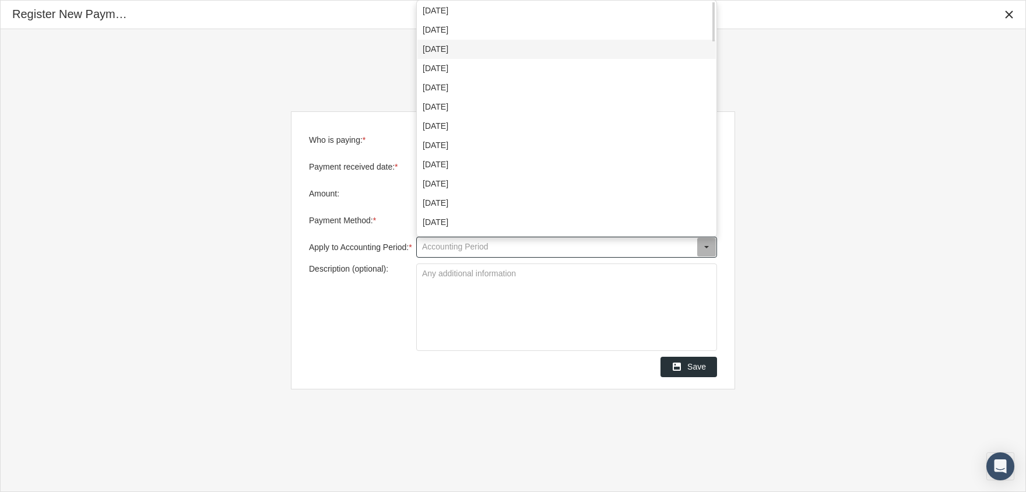
click at [473, 48] on div "[DATE]" at bounding box center [566, 49] width 298 height 19
type input "[DATE]"
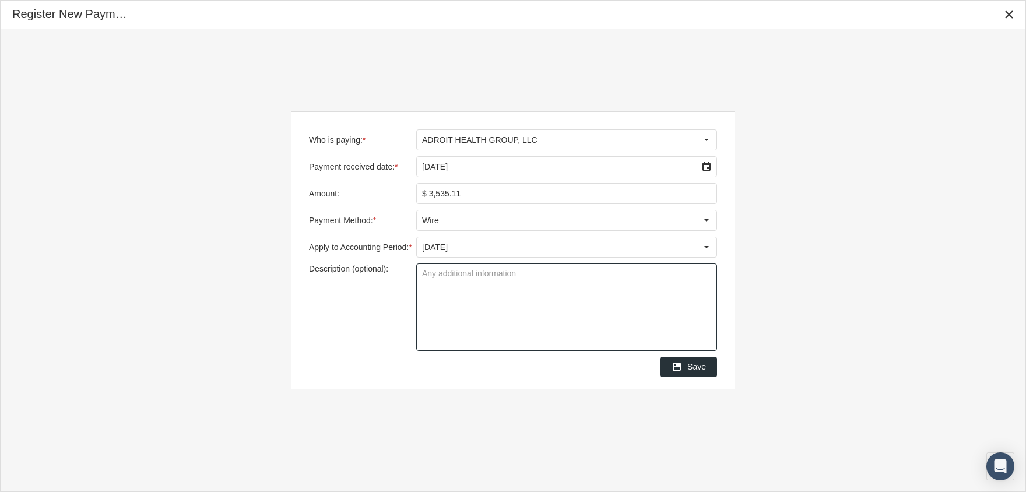
click at [456, 289] on textarea "Description (optional):" at bounding box center [567, 307] width 300 height 86
type textarea "IAS"
click at [689, 369] on span "Save" at bounding box center [696, 366] width 19 height 9
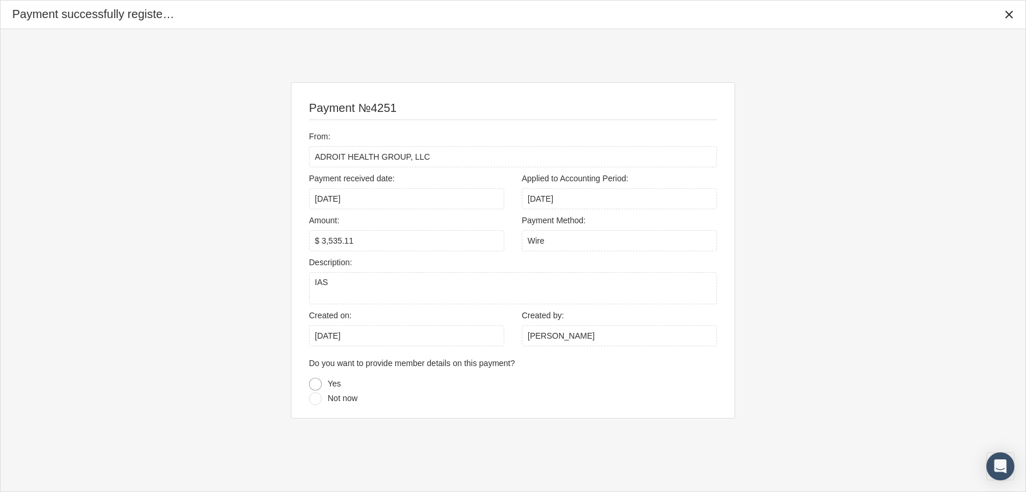
click at [315, 383] on div at bounding box center [315, 384] width 13 height 13
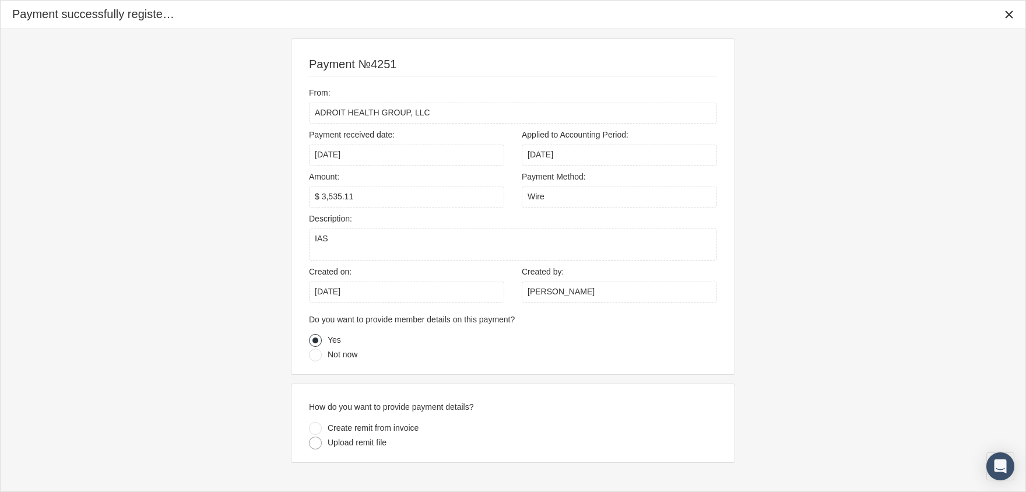
click at [316, 444] on div at bounding box center [315, 443] width 13 height 13
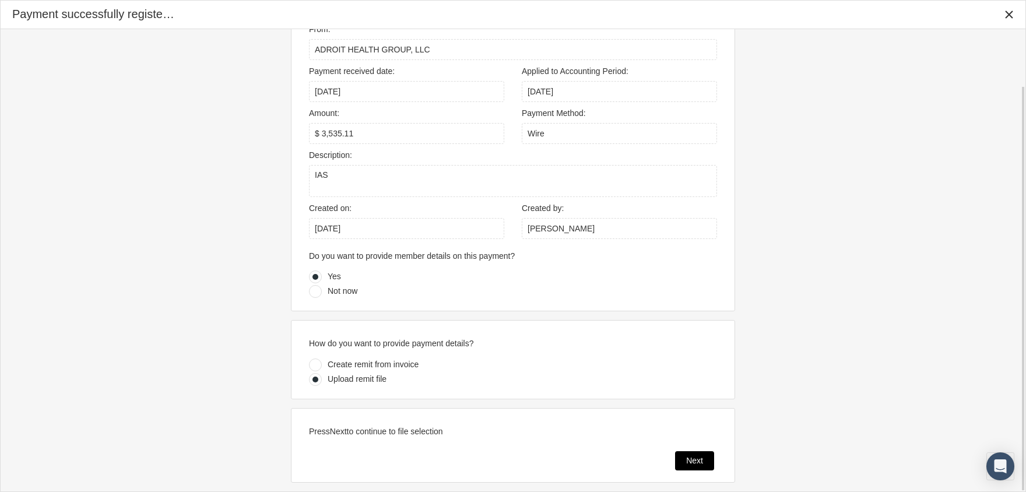
click at [694, 452] on div "Next" at bounding box center [695, 461] width 38 height 18
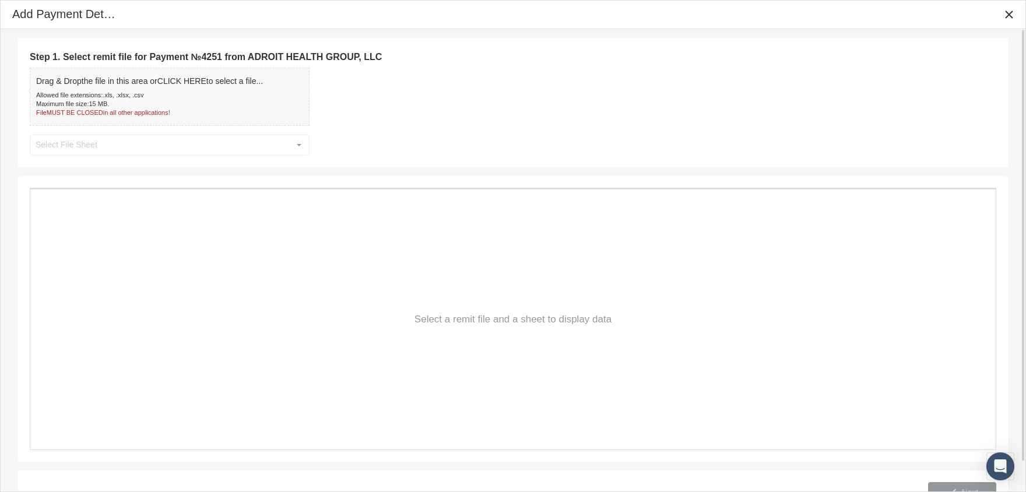
click at [174, 93] on div "Allowed file extensions: .xls, .xlsx, .csv" at bounding box center [149, 95] width 227 height 9
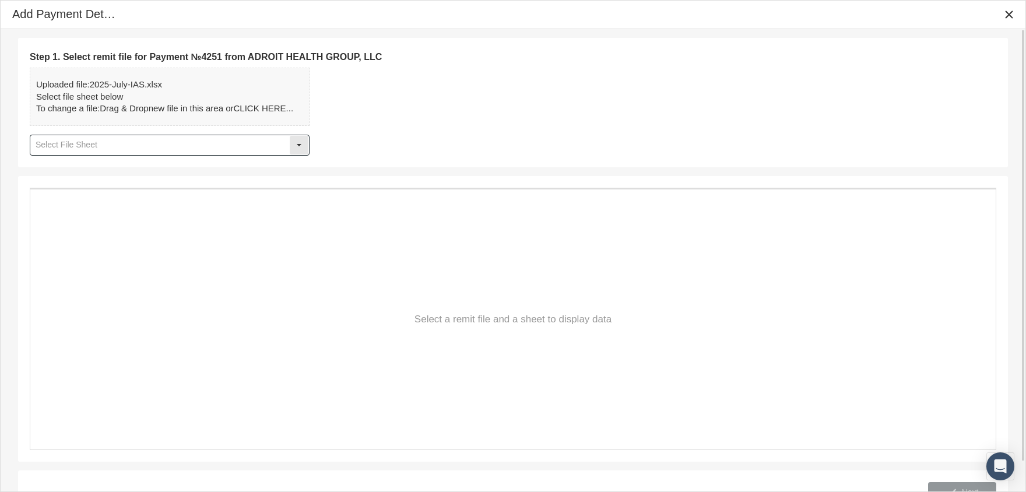
click at [295, 143] on div "Select" at bounding box center [299, 145] width 19 height 19
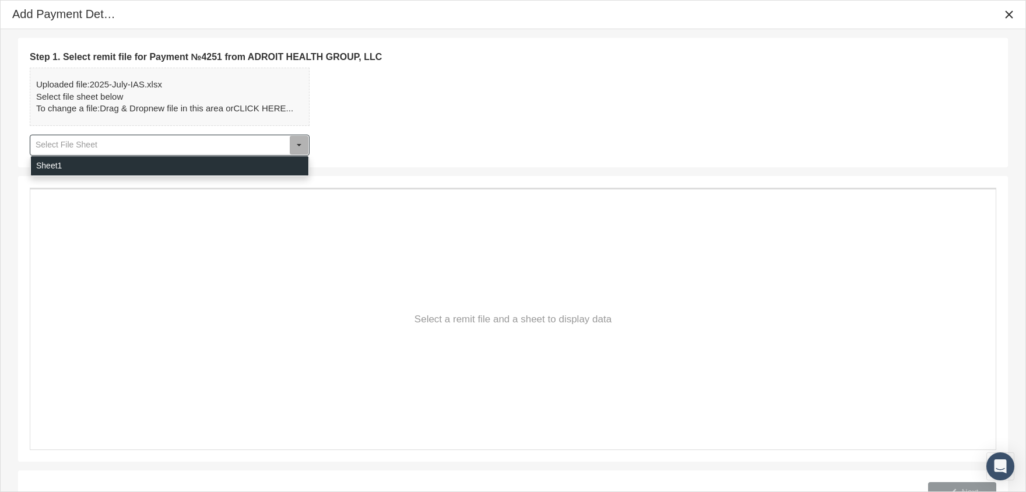
click at [110, 164] on div "Sheet1" at bounding box center [169, 165] width 277 height 19
type input "Sheet1"
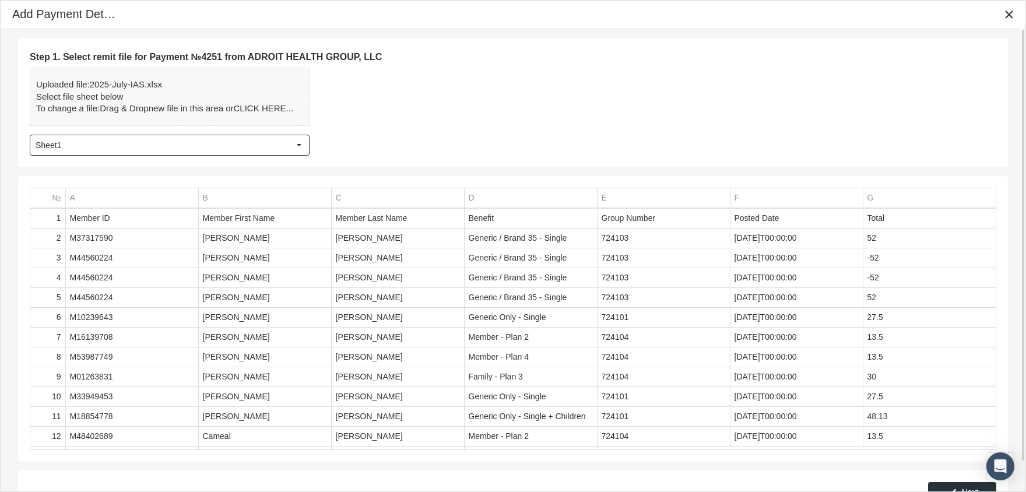
scroll to position [32, 0]
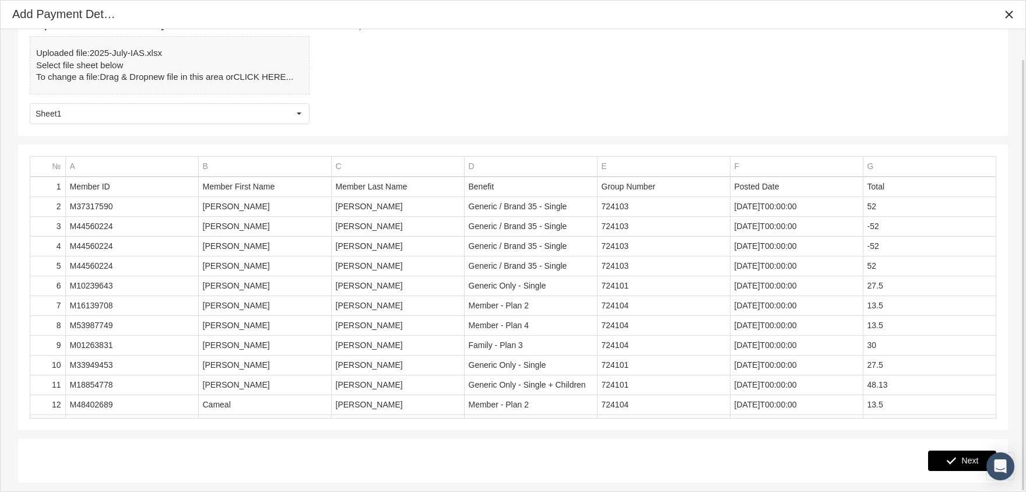
click at [959, 466] on div "Next" at bounding box center [961, 460] width 67 height 19
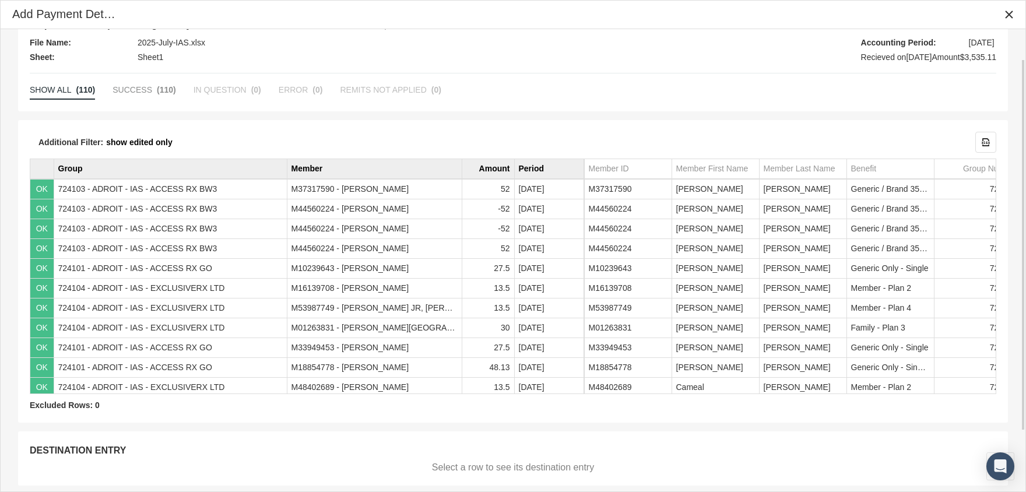
scroll to position [112, 0]
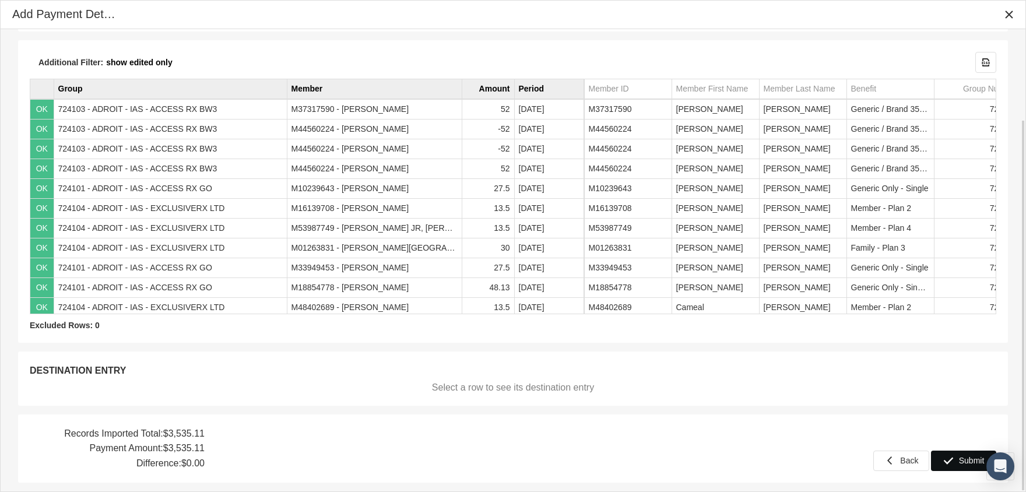
click at [962, 456] on span "Submit" at bounding box center [972, 460] width 26 height 9
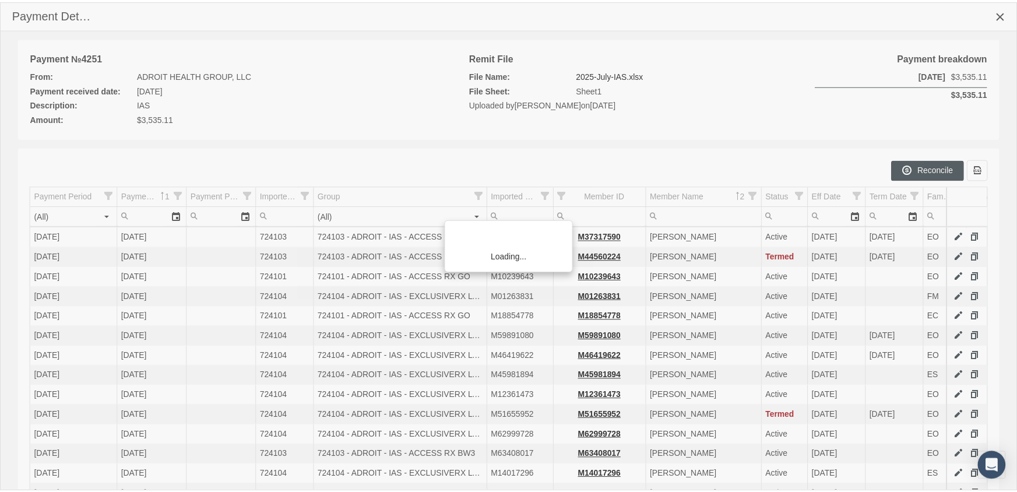
scroll to position [211, 0]
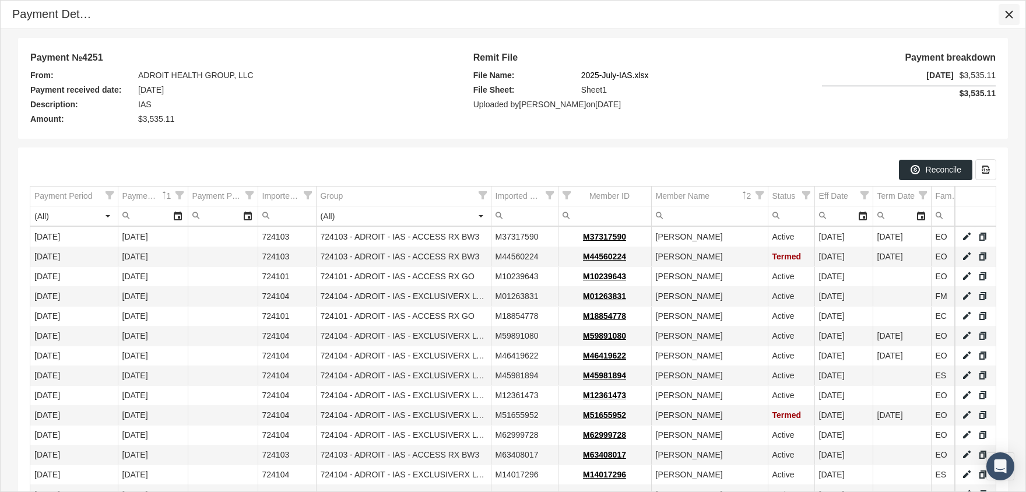
click at [1008, 16] on icon "Close" at bounding box center [1009, 14] width 10 height 10
